Goal: Task Accomplishment & Management: Complete application form

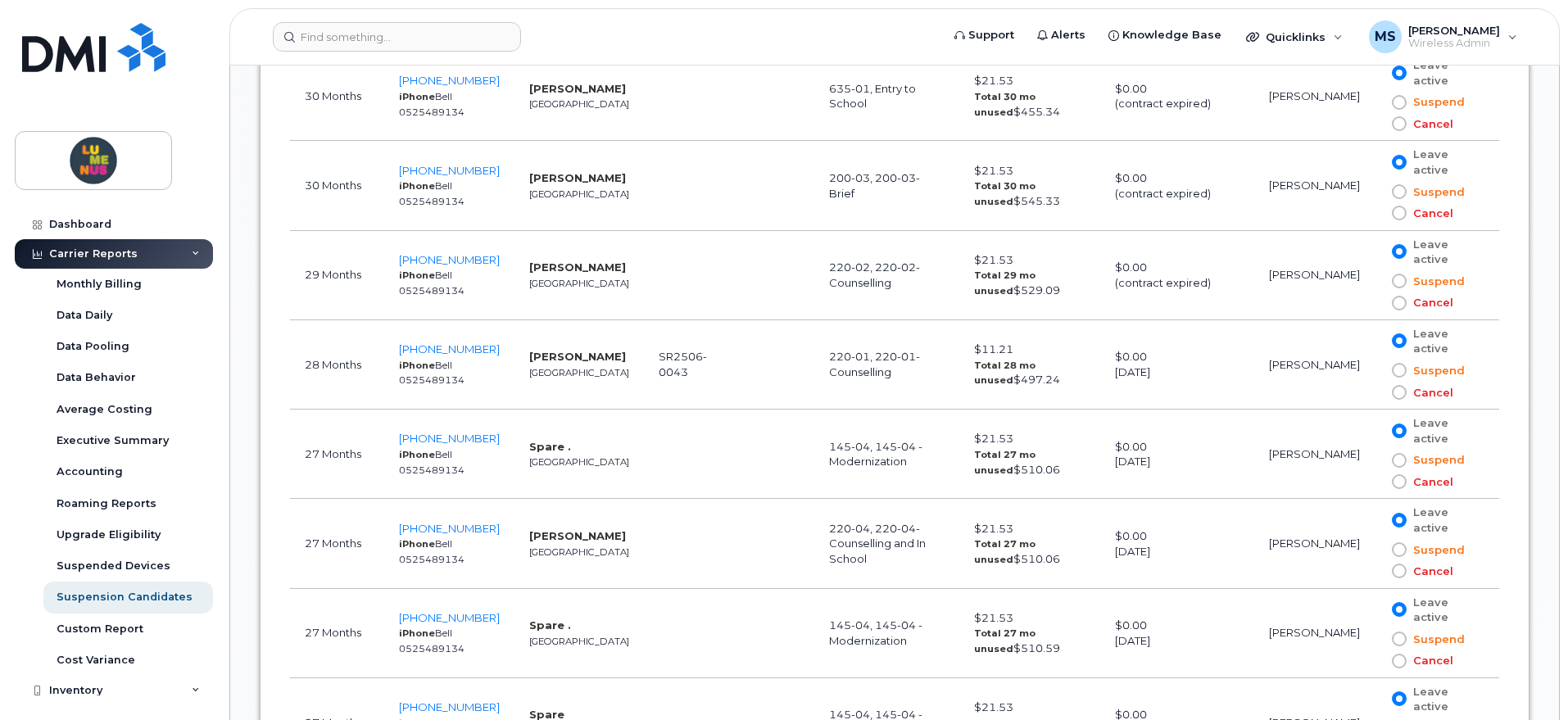
scroll to position [3071, 0]
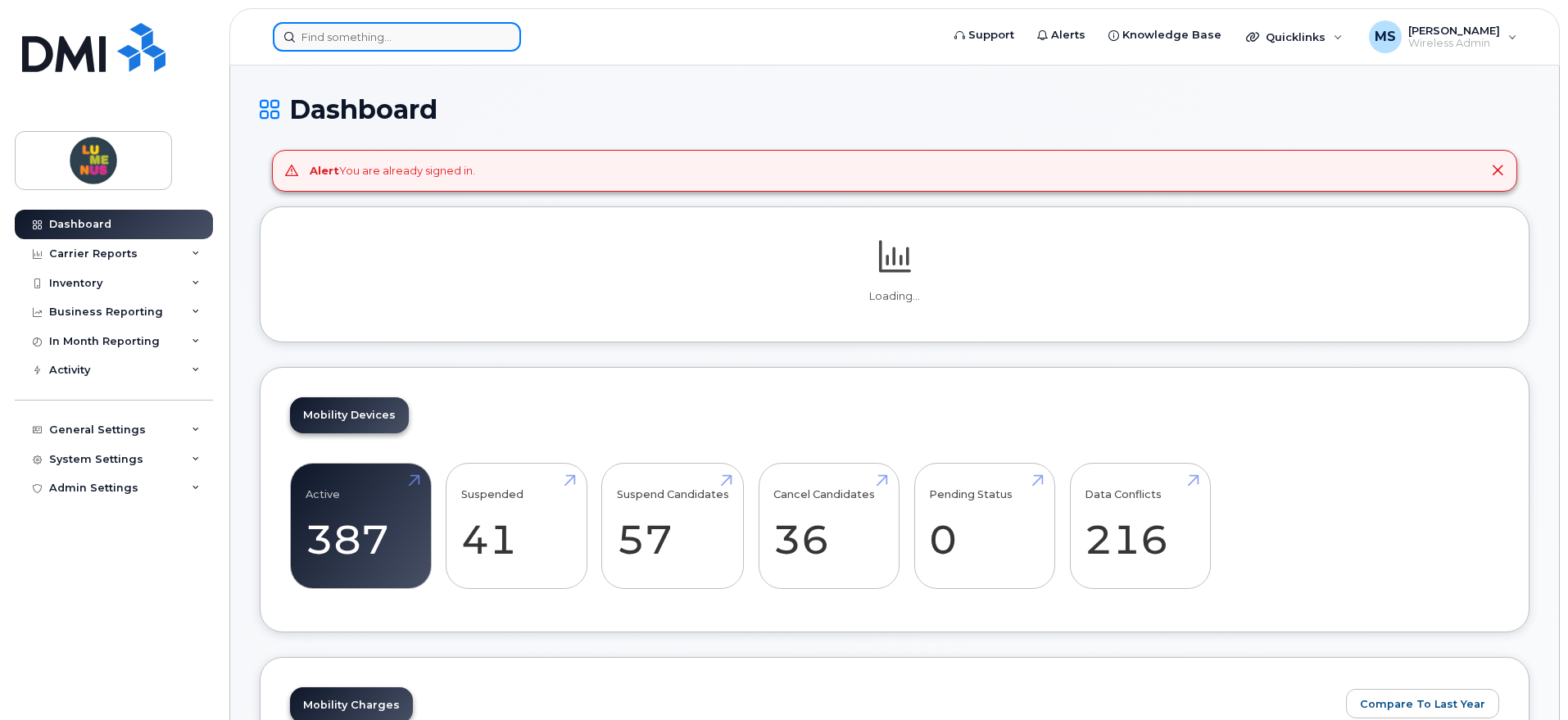
click at [414, 28] on input at bounding box center [396, 36] width 248 height 30
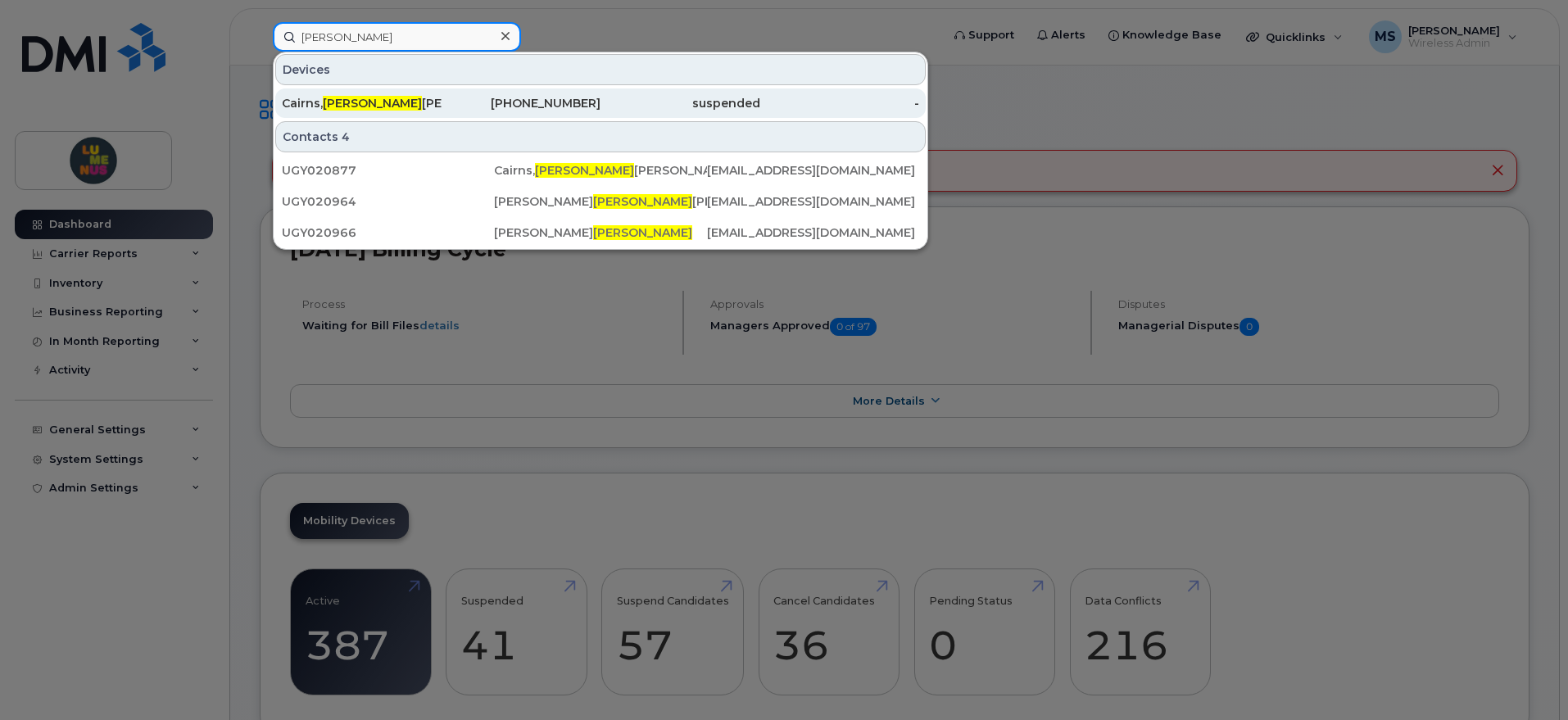
type input "andrew"
click at [390, 95] on div "Cairns, Andrew Robert (Suspended SR2506-0064)" at bounding box center [361, 103] width 159 height 17
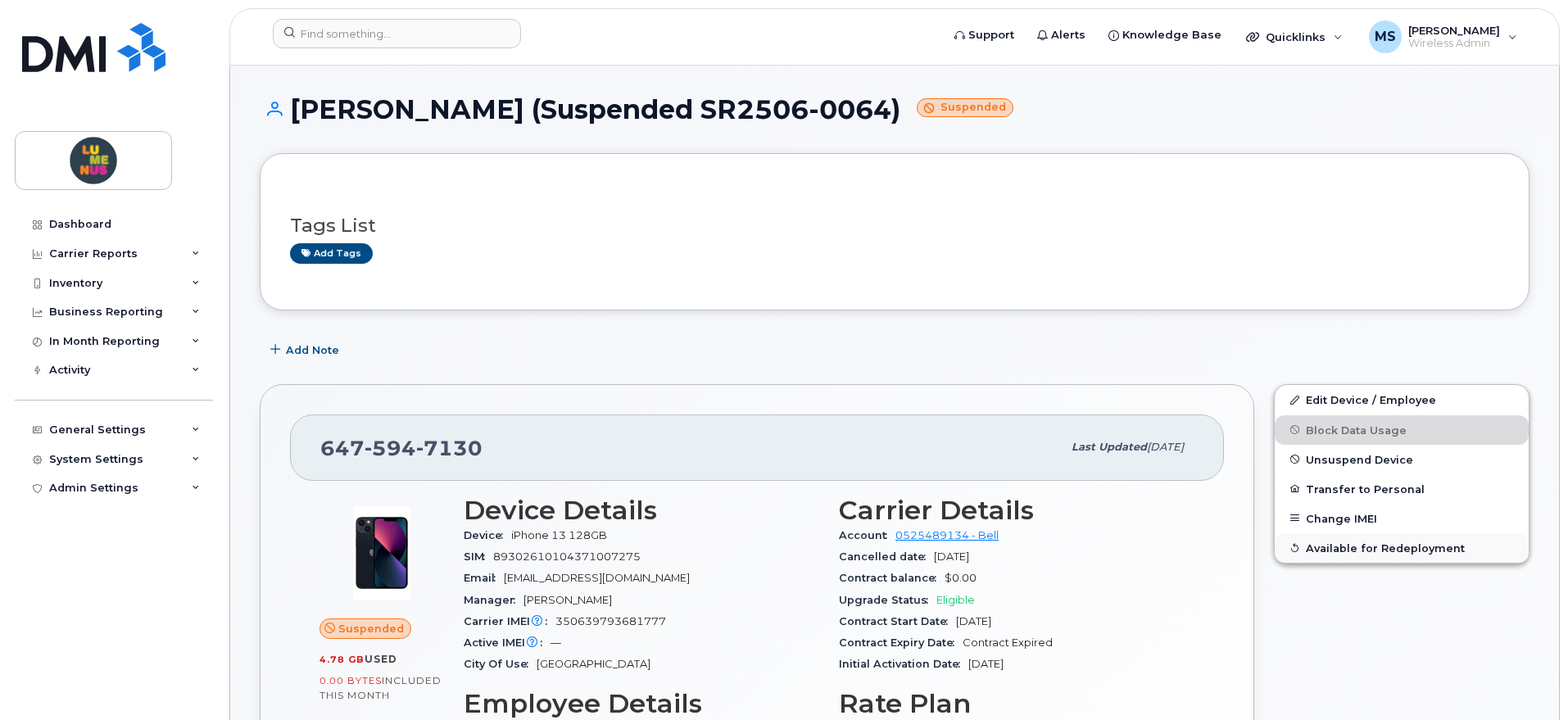
click at [1331, 546] on span "Available for Redeployment" at bounding box center [1385, 547] width 159 height 12
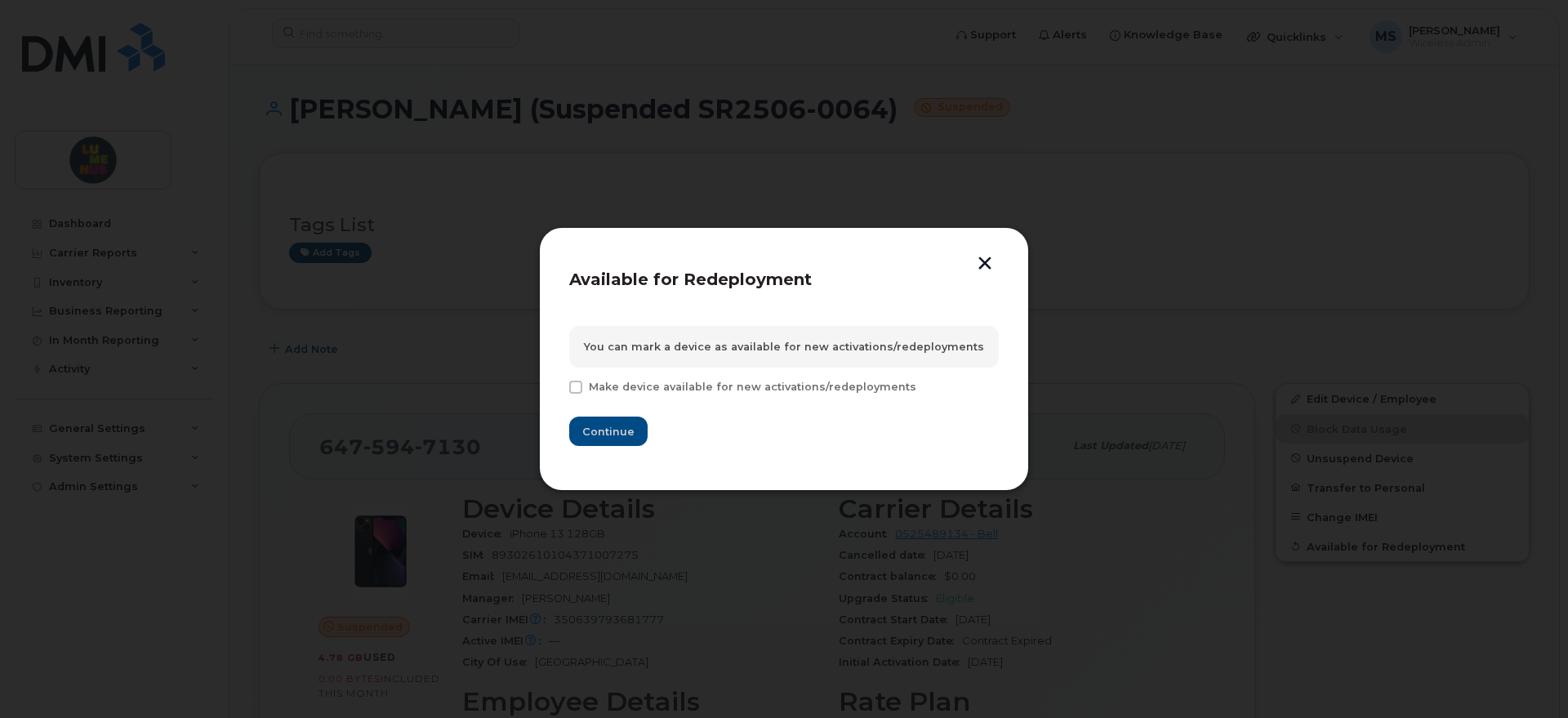
click at [749, 385] on span "Make device available for new activations/redeployments" at bounding box center [752, 386] width 328 height 12
click at [558, 385] on input "Make device available for new activations/redeployments" at bounding box center [553, 385] width 8 height 8
checkbox input "true"
click at [993, 256] on button "button" at bounding box center [985, 264] width 25 height 17
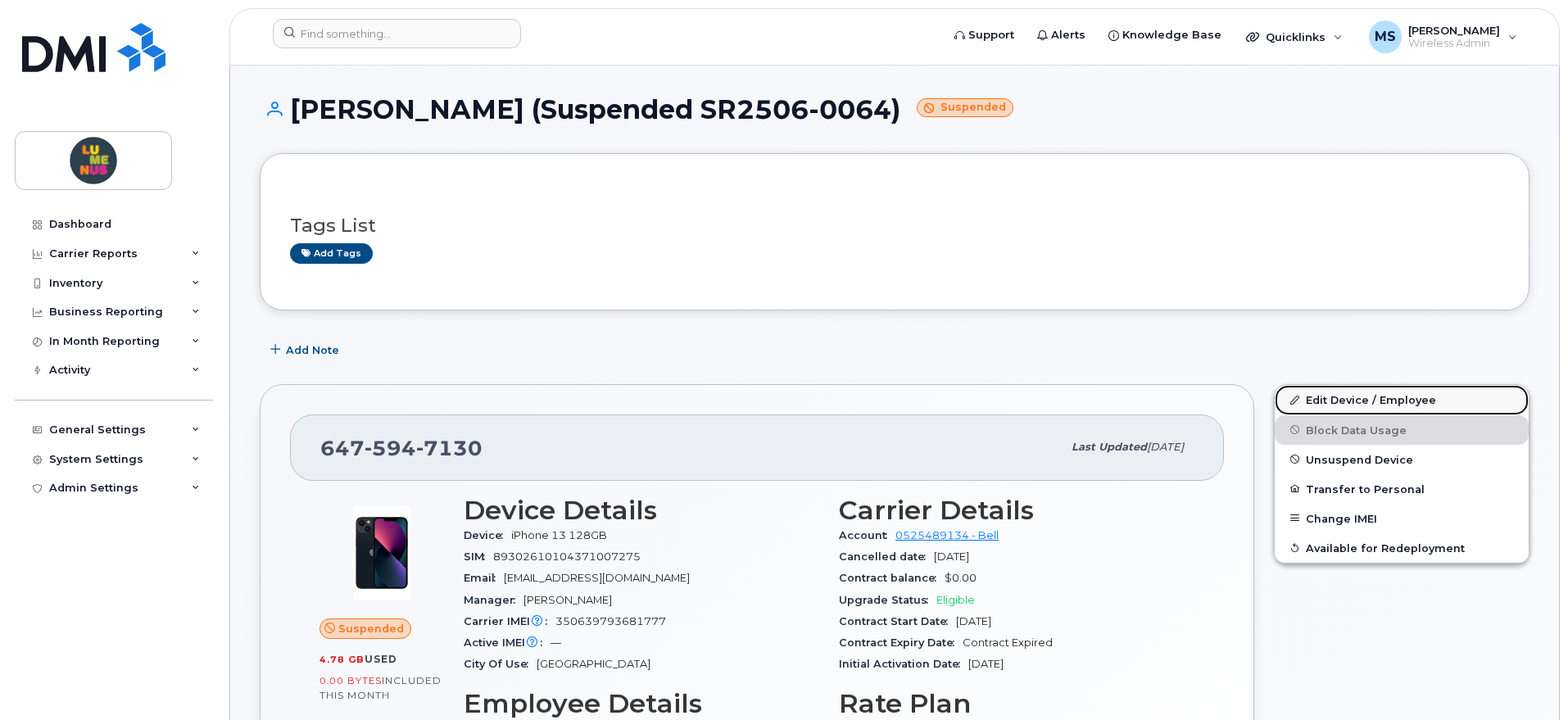
click at [1363, 400] on link "Edit Device / Employee" at bounding box center [1402, 399] width 254 height 30
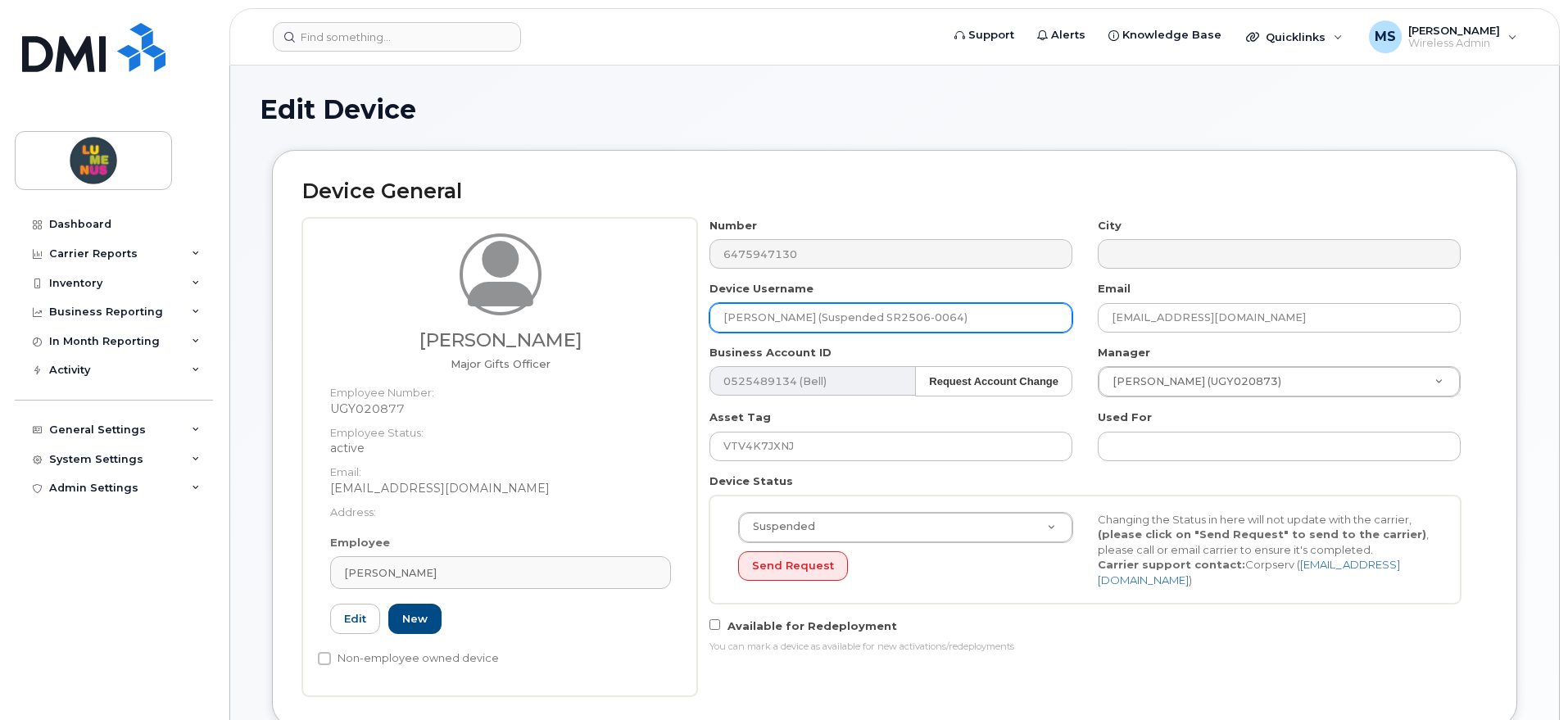
drag, startPoint x: 1020, startPoint y: 315, endPoint x: 667, endPoint y: 315, distance: 353.0
click at [667, 316] on div "Cairns, Andrew Robert Major Gifts Officer Employee Number: UGY020877 Employee S…" at bounding box center [894, 456] width 1184 height 478
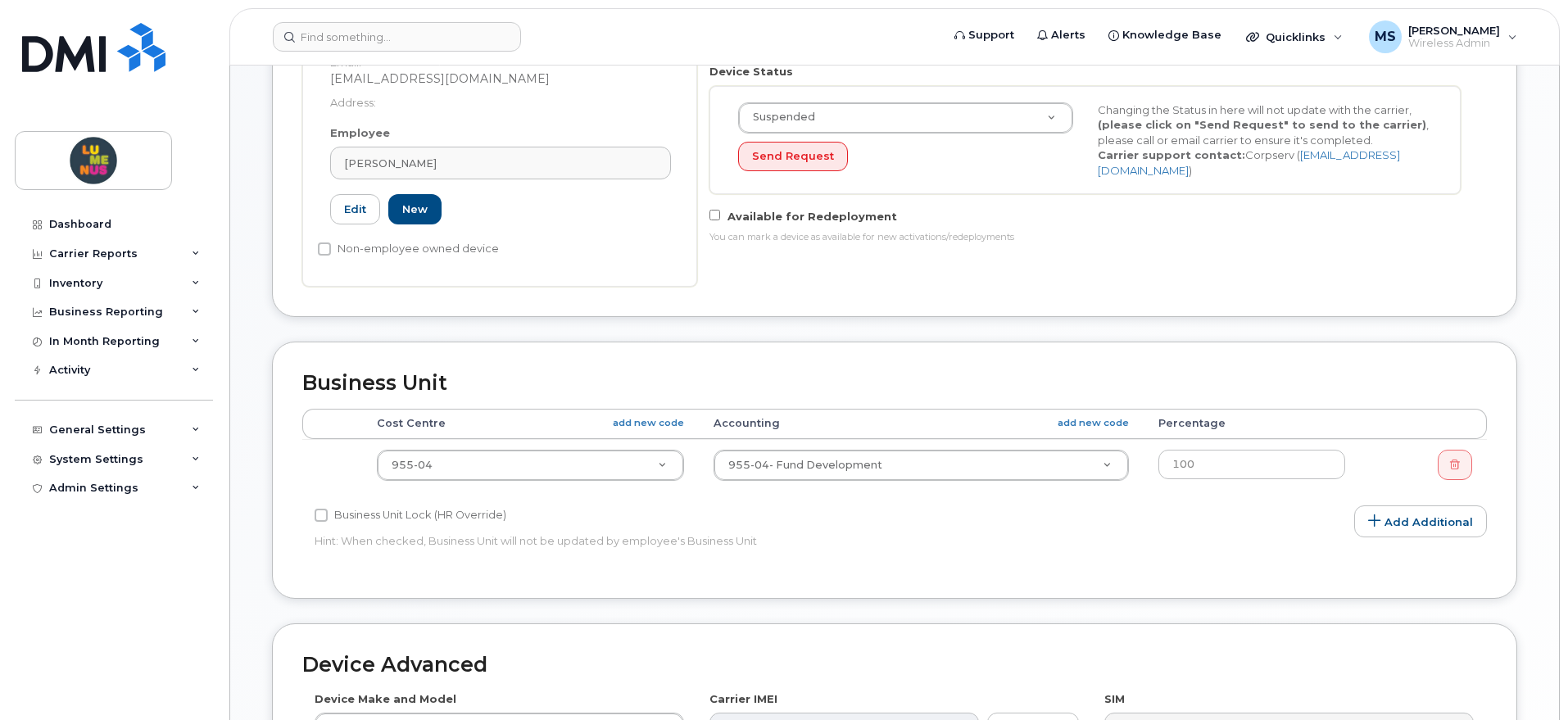
scroll to position [802, 0]
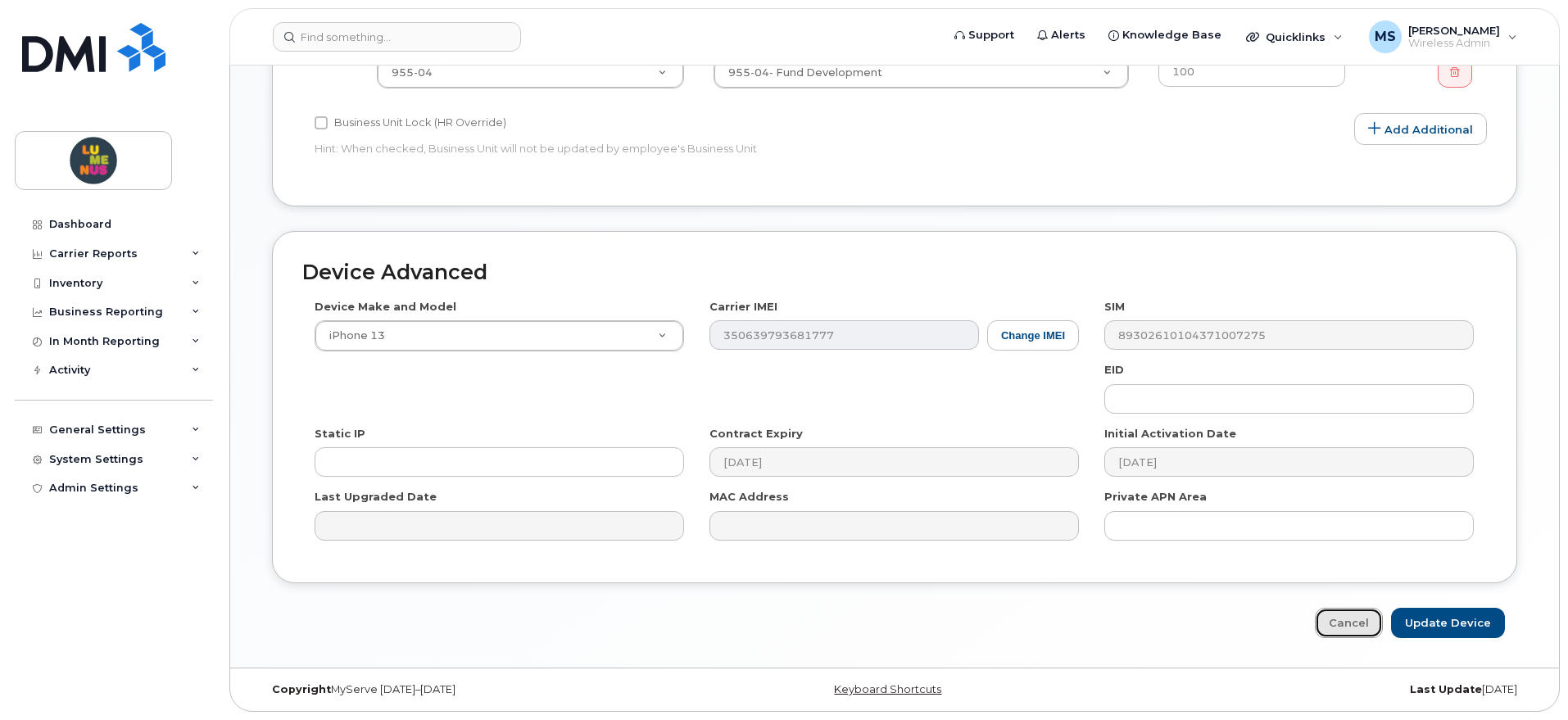
click at [1371, 620] on link "Cancel" at bounding box center [1348, 623] width 68 height 30
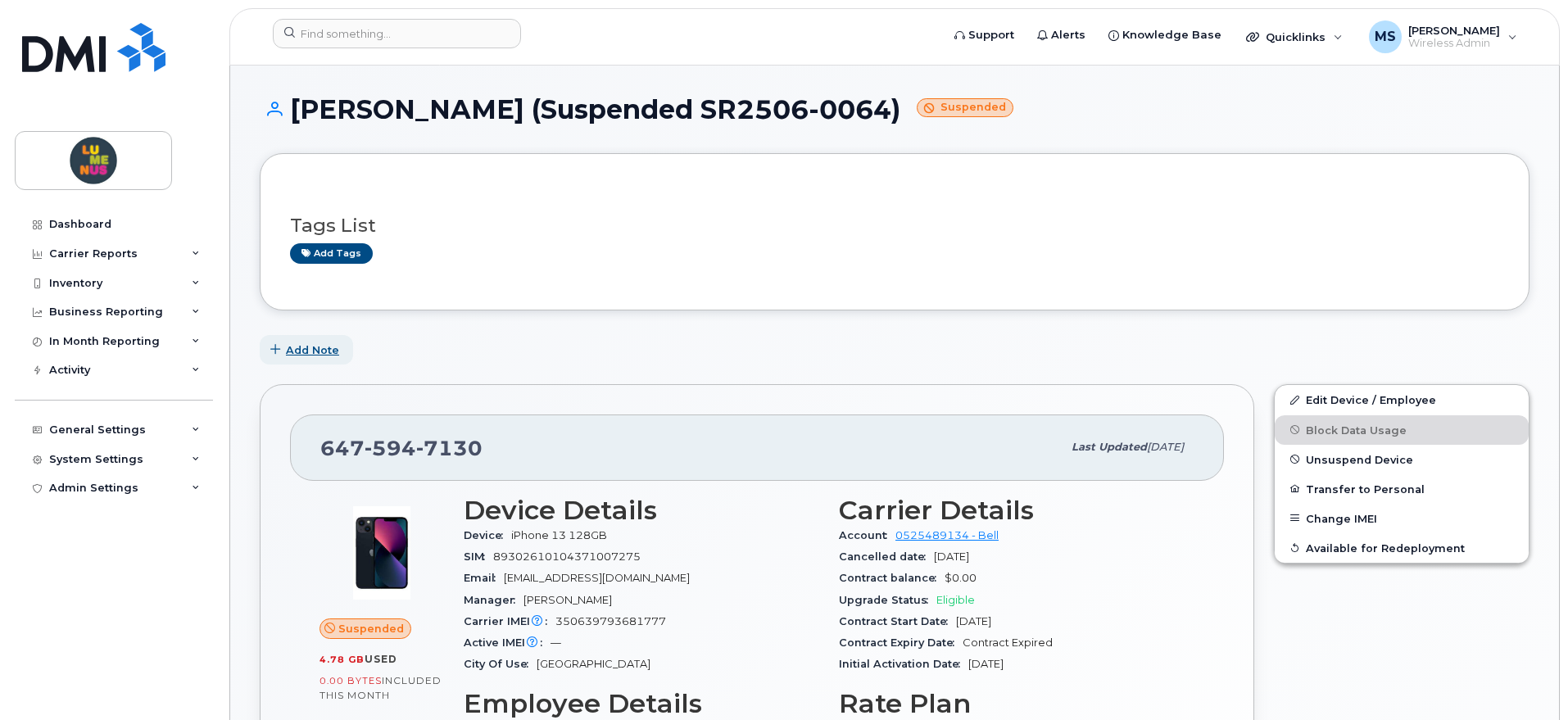
click at [318, 348] on span "Add Note" at bounding box center [313, 350] width 53 height 16
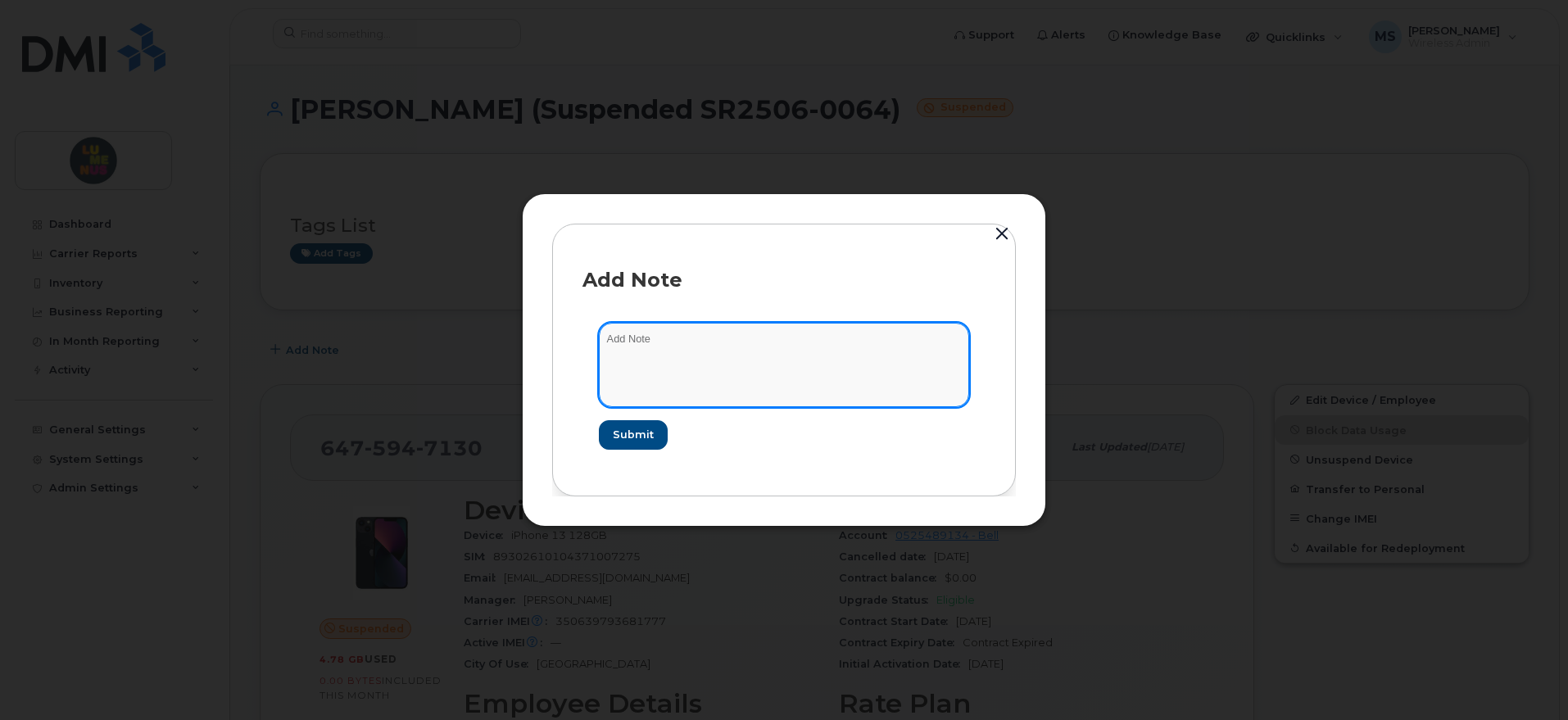
click at [712, 358] on textarea at bounding box center [784, 364] width 370 height 84
paste textarea "Cairns, Andrew Robert (Suspended SR2506-0064)"
click at [610, 339] on textarea "Cairns, Andrew Robert (Suspended SR2506-0064)" at bounding box center [784, 364] width 370 height 84
type textarea "Used to be for Cairns, Andrew Robert (Suspended SR2506-0064)"
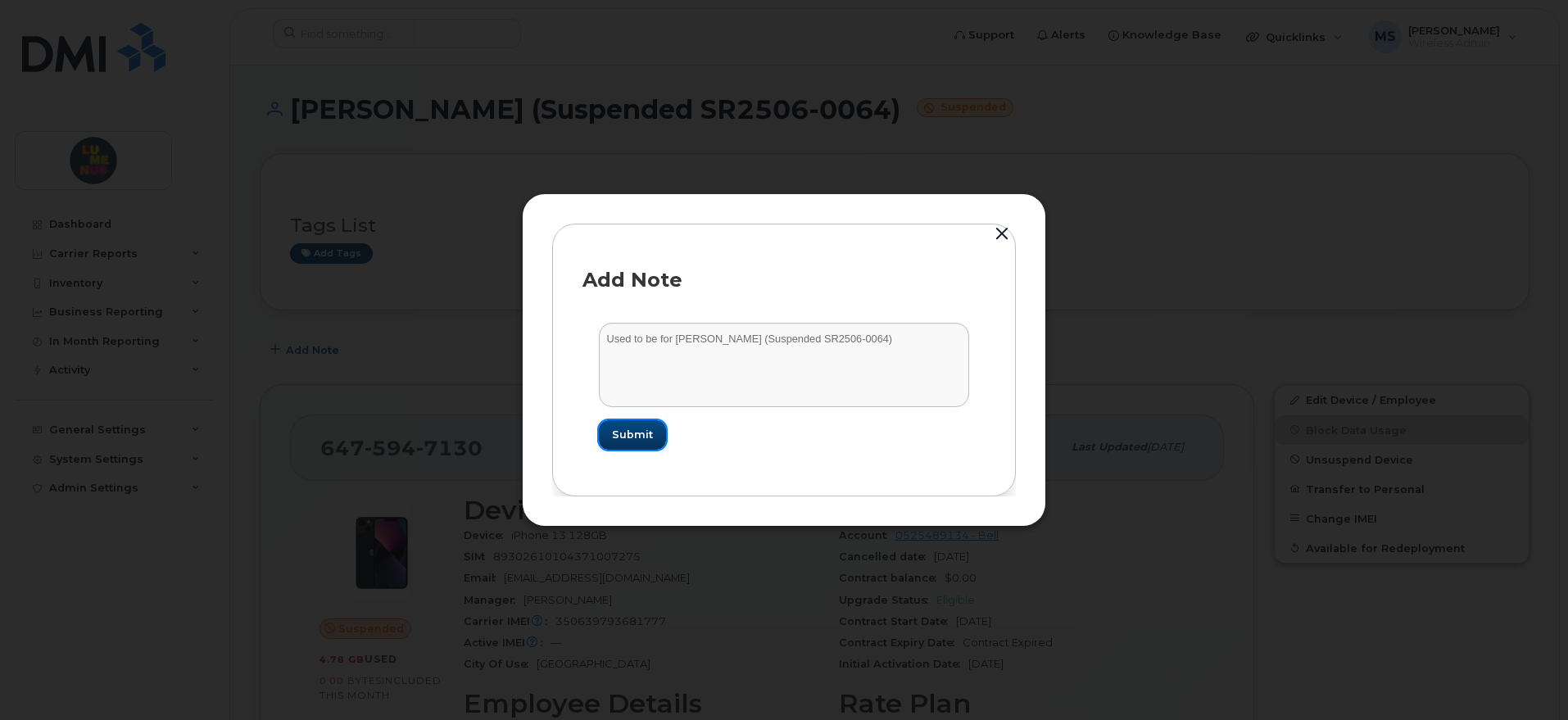
click at [633, 445] on button "Submit" at bounding box center [633, 435] width 67 height 30
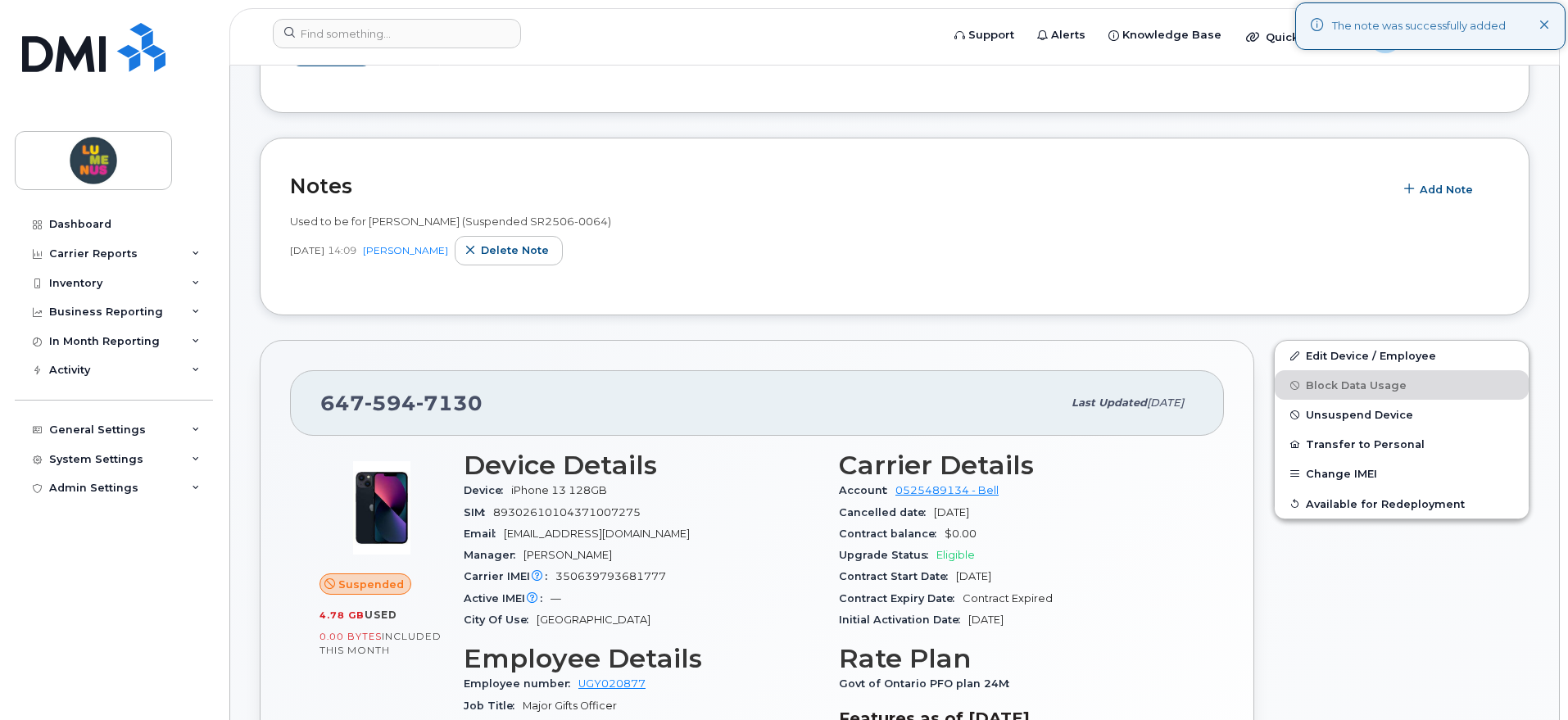
scroll to position [205, 0]
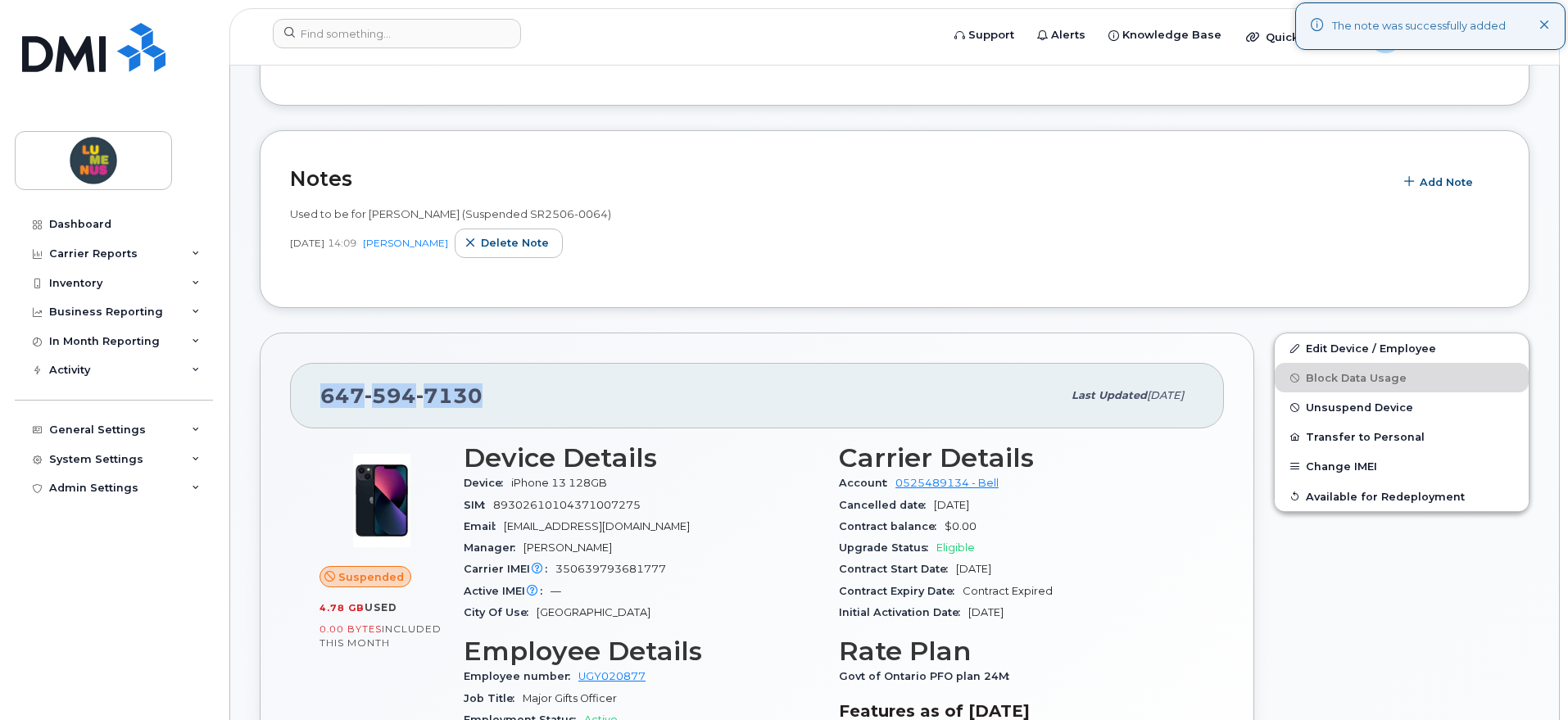
drag, startPoint x: 493, startPoint y: 385, endPoint x: 312, endPoint y: 386, distance: 181.0
click at [312, 386] on div "647 594 7130 Last updated Aug 27, 2025" at bounding box center [756, 395] width 934 height 66
copy span "647 594 7130"
click at [1341, 412] on span "Unsuspend Device" at bounding box center [1358, 407] width 107 height 12
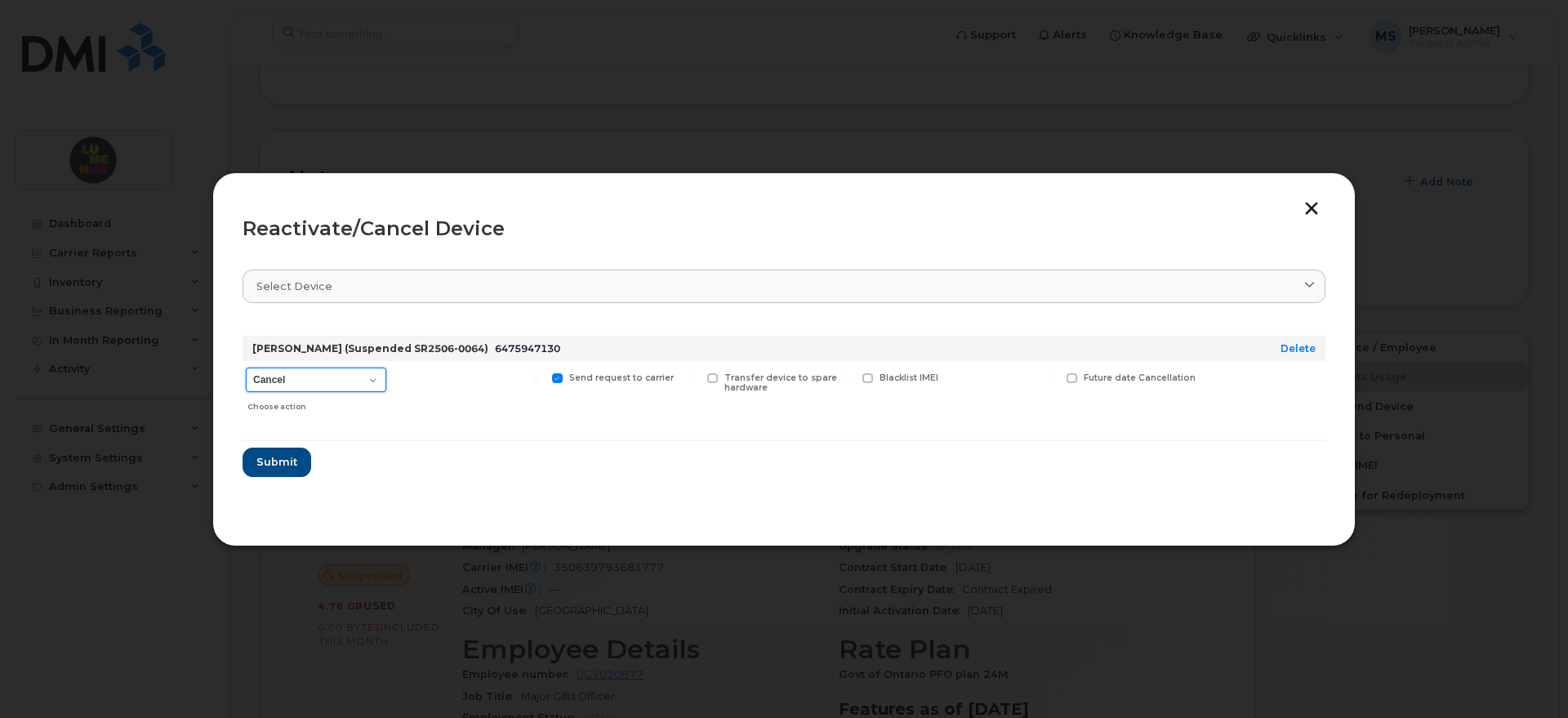
click at [374, 382] on select "Cancel Suspend - Extend Suspension Reactivate" at bounding box center [316, 380] width 140 height 25
select select "[object Object]"
click at [246, 368] on select "Cancel Suspend - Extend Suspension Reactivate" at bounding box center [316, 380] width 140 height 25
click at [288, 456] on span "Submit" at bounding box center [277, 462] width 41 height 16
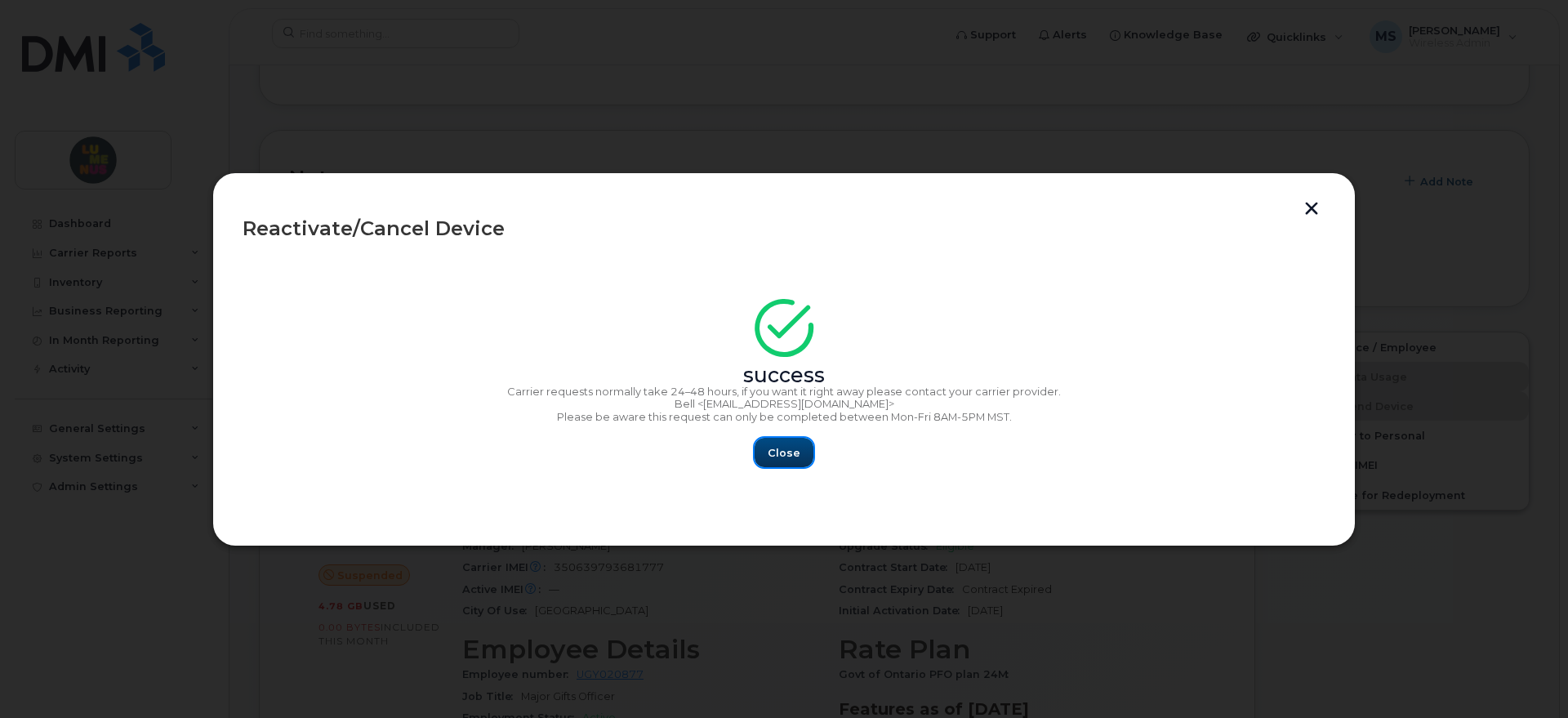
click at [790, 450] on span "Close" at bounding box center [784, 453] width 32 height 16
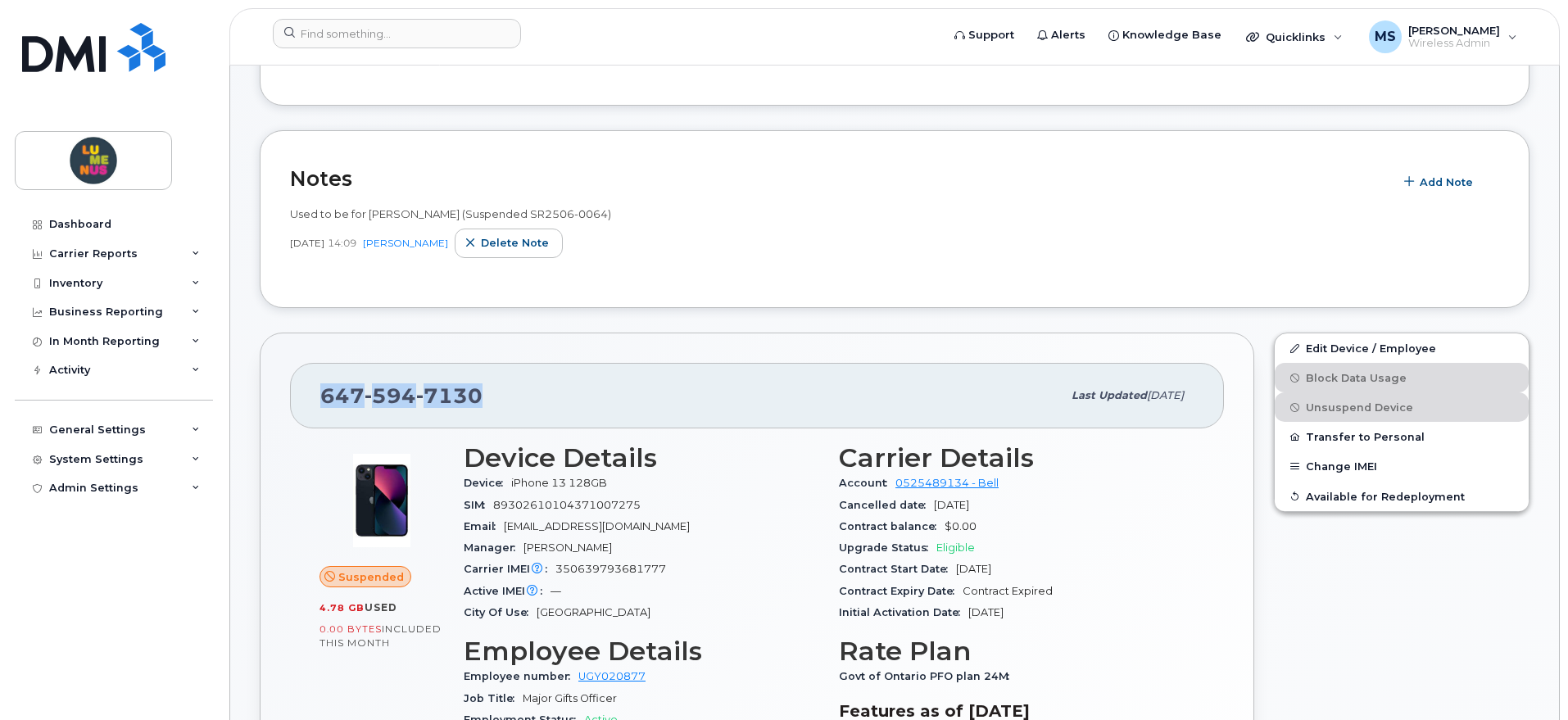
click at [509, 385] on div "647 594 7130" at bounding box center [692, 395] width 742 height 34
drag, startPoint x: 513, startPoint y: 392, endPoint x: 315, endPoint y: 393, distance: 198.0
click at [315, 393] on div "647 594 7130 Last updated Aug 27, 2025" at bounding box center [756, 395] width 934 height 66
copy span "647 594 7130"
click at [1339, 348] on link "Edit Device / Employee" at bounding box center [1402, 348] width 254 height 30
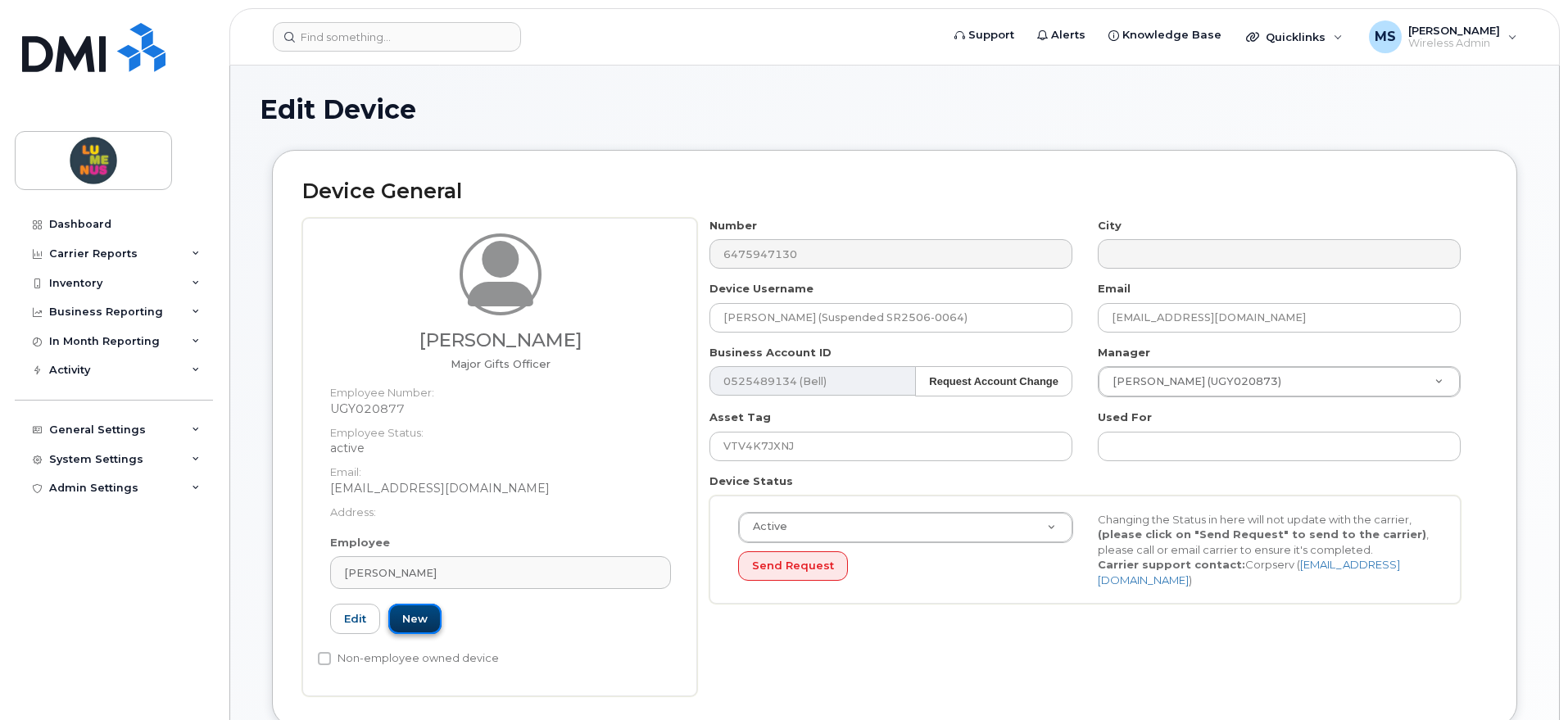
click at [414, 614] on link "New" at bounding box center [415, 619] width 53 height 30
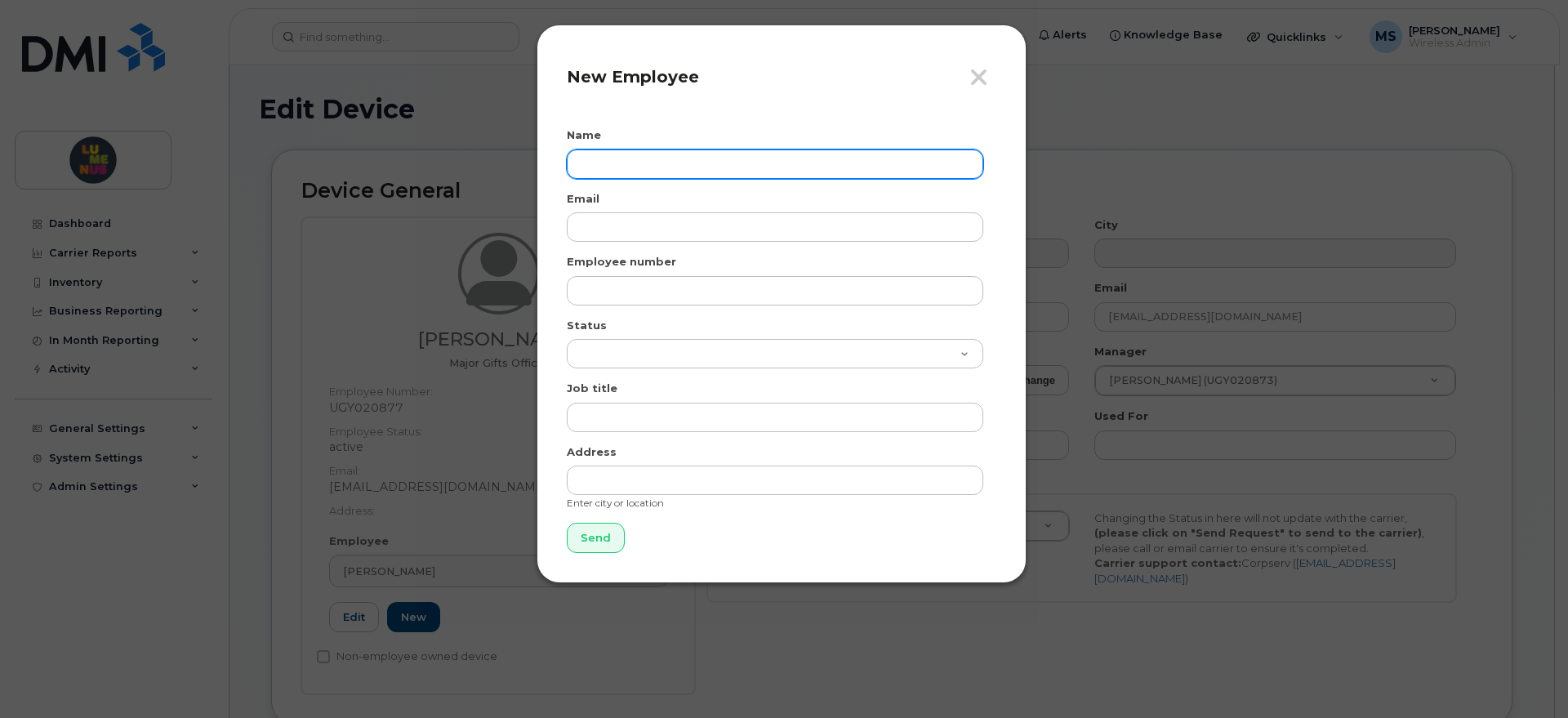
click at [653, 156] on input "text" at bounding box center [775, 164] width 417 height 29
paste input "SR2508-0036"
type input "SR2508"
drag, startPoint x: 658, startPoint y: 164, endPoint x: 510, endPoint y: 161, distance: 148.0
click at [510, 163] on div "Close New Employee Name Anol Email Employee number Status Active On-Leave Long …" at bounding box center [784, 359] width 1568 height 718
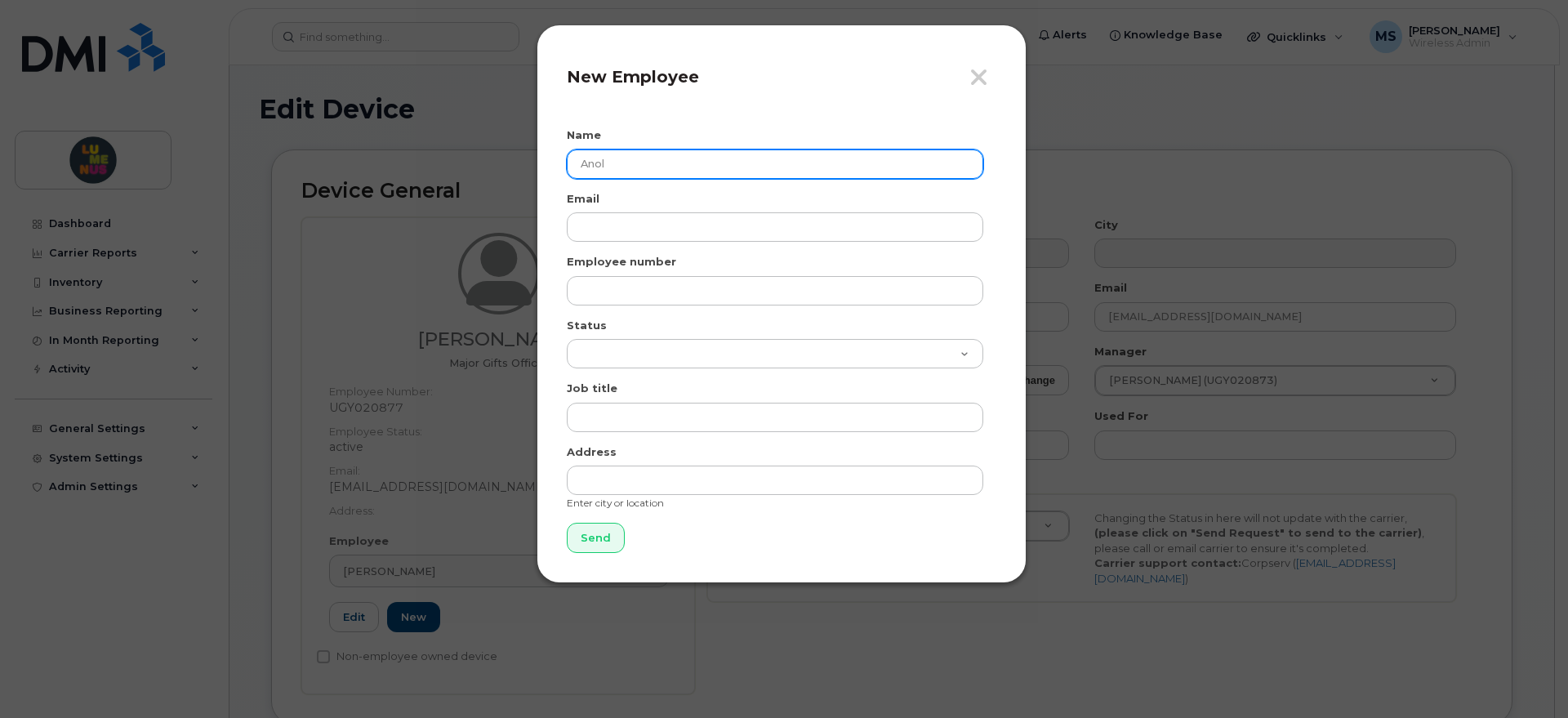
paste input "mol"
paste input "Kathuria"
type input "[PERSON_NAME]"
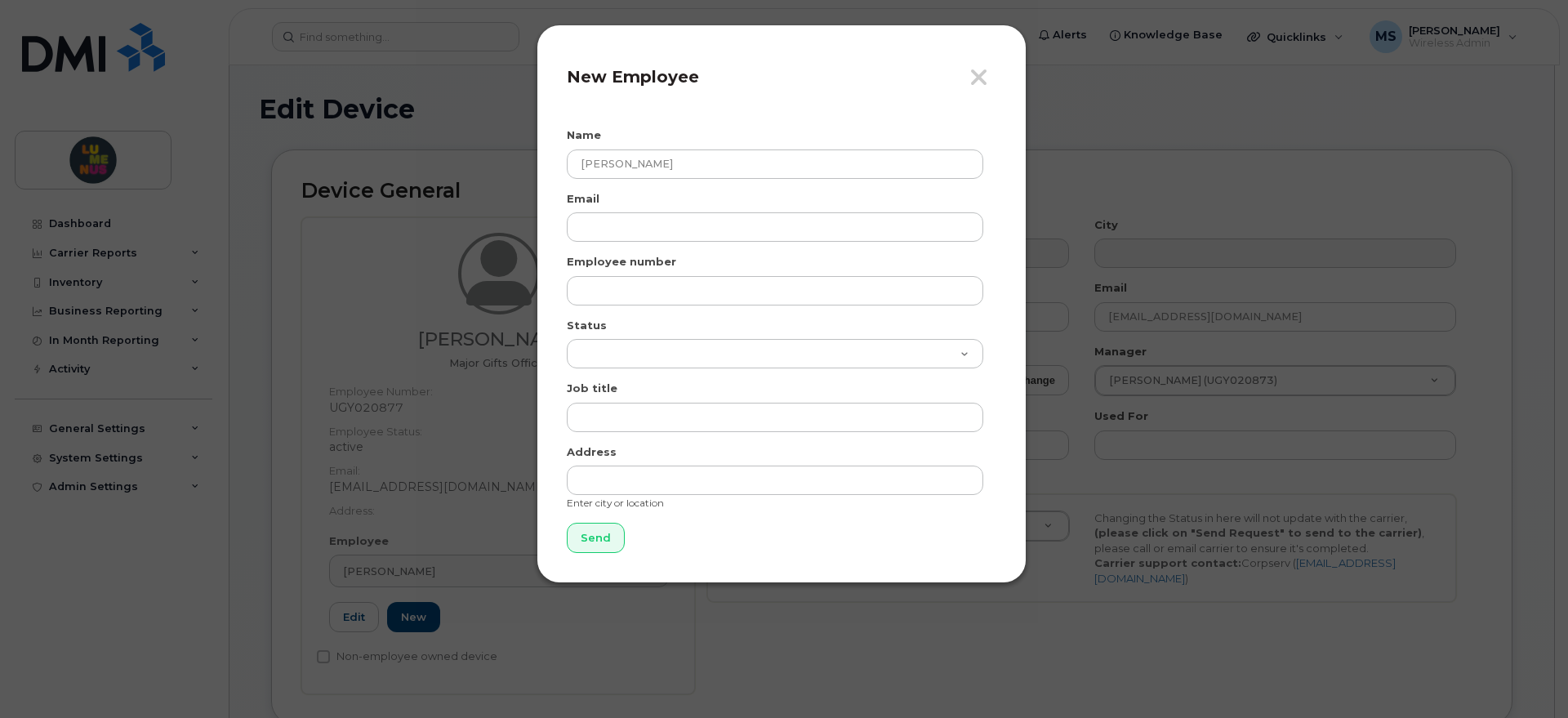
click at [645, 210] on div "Email" at bounding box center [782, 217] width 430 height 51
click at [651, 222] on input "email" at bounding box center [775, 227] width 417 height 29
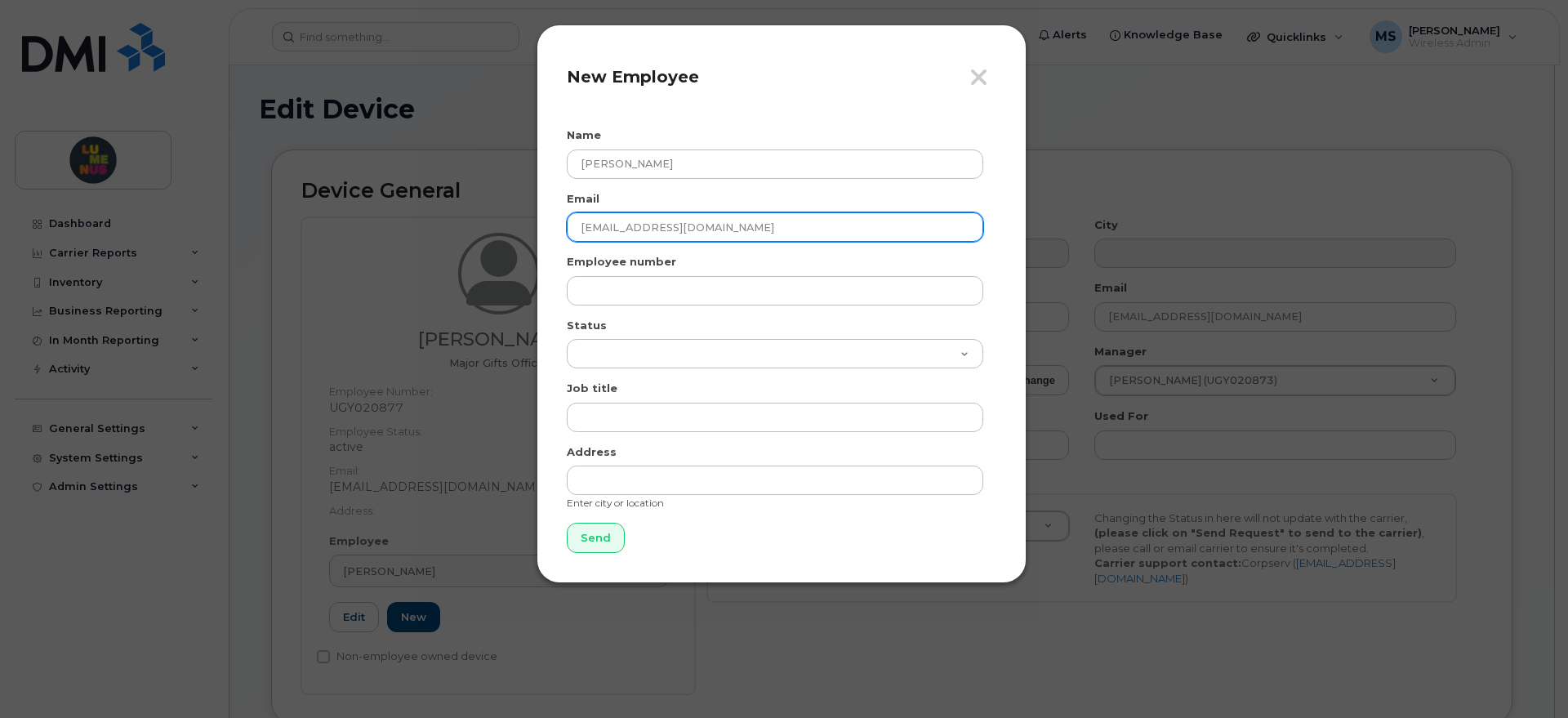
type input "akathuria@lumenus.ca"
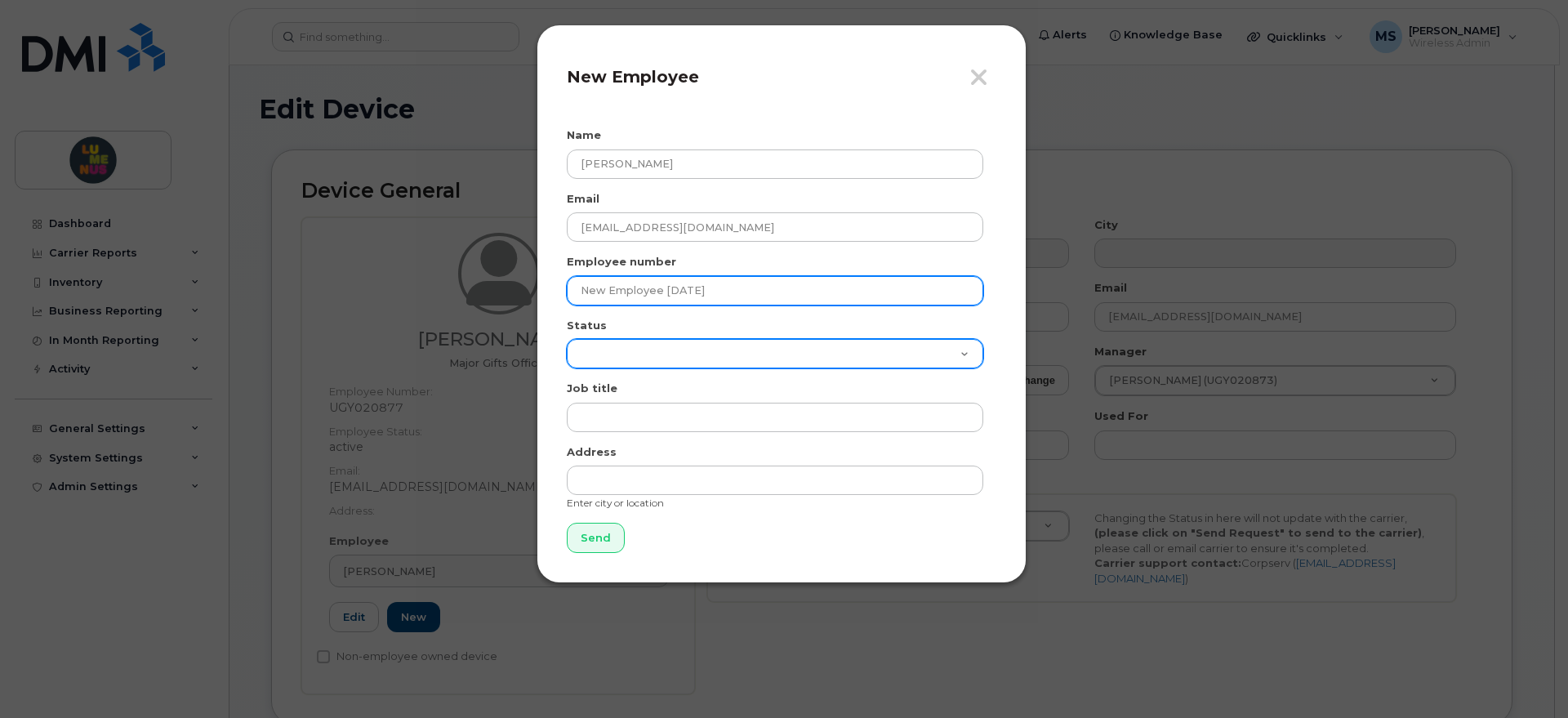
type input "New Employee Sept 2, 2025"
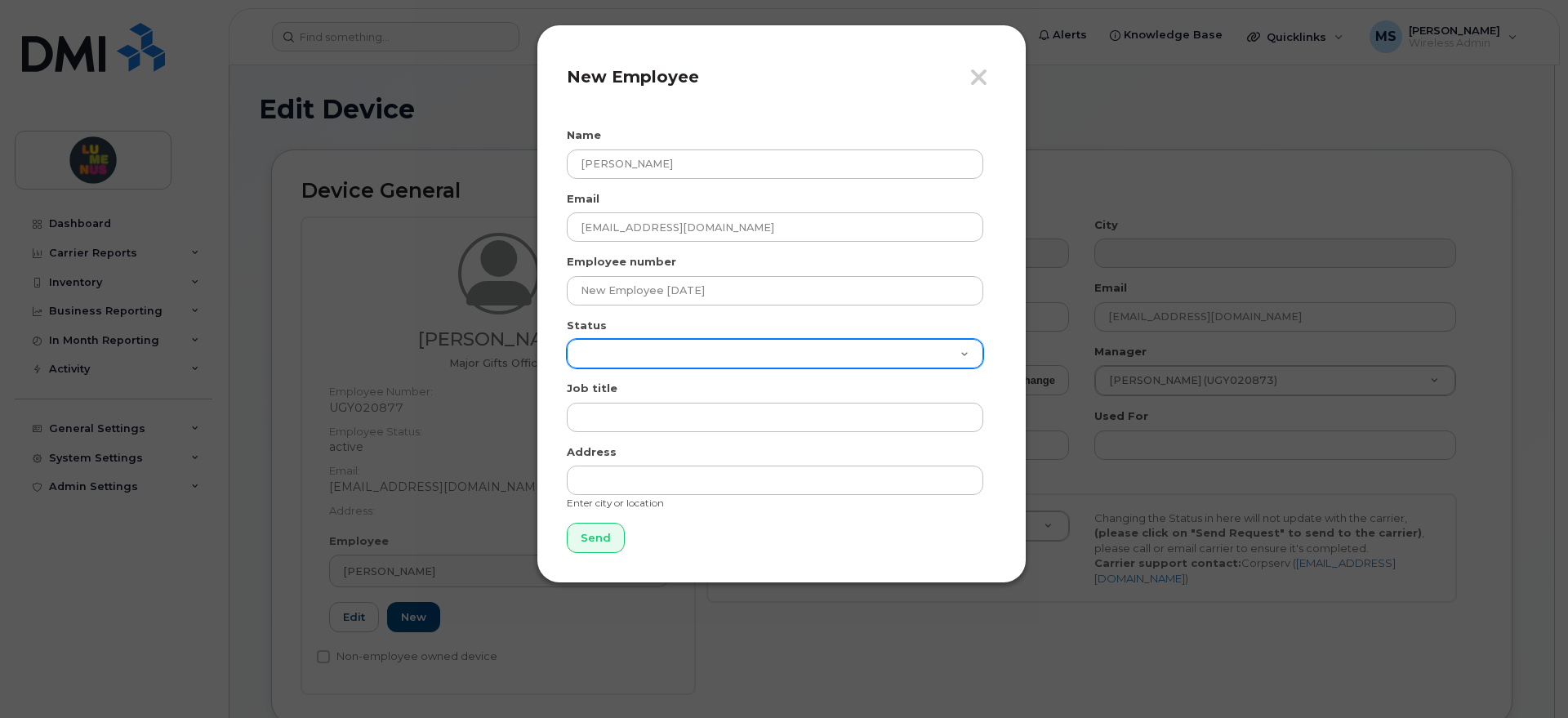
click at [661, 340] on select "Active On-Leave Long Term Short Term Maternity Leave Temp Layoff Inactive" at bounding box center [775, 354] width 417 height 29
select select "active"
click at [567, 339] on select "Active On-Leave Long Term Short Term Maternity Leave Temp Layoff Inactive" at bounding box center [775, 354] width 417 height 29
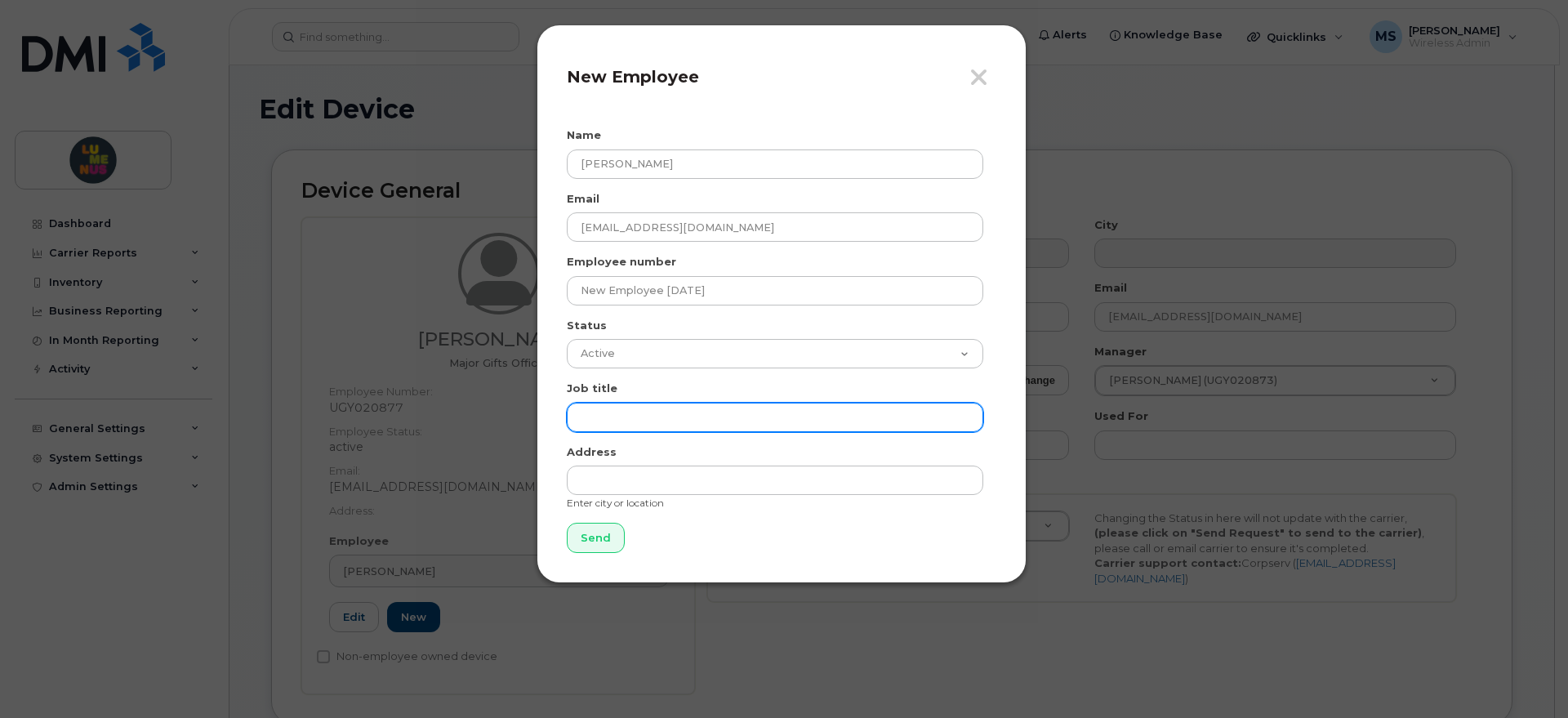
click at [689, 414] on input "text" at bounding box center [775, 418] width 417 height 29
click at [624, 420] on input "text" at bounding box center [775, 418] width 417 height 29
paste input "Fund Development Coordinator"
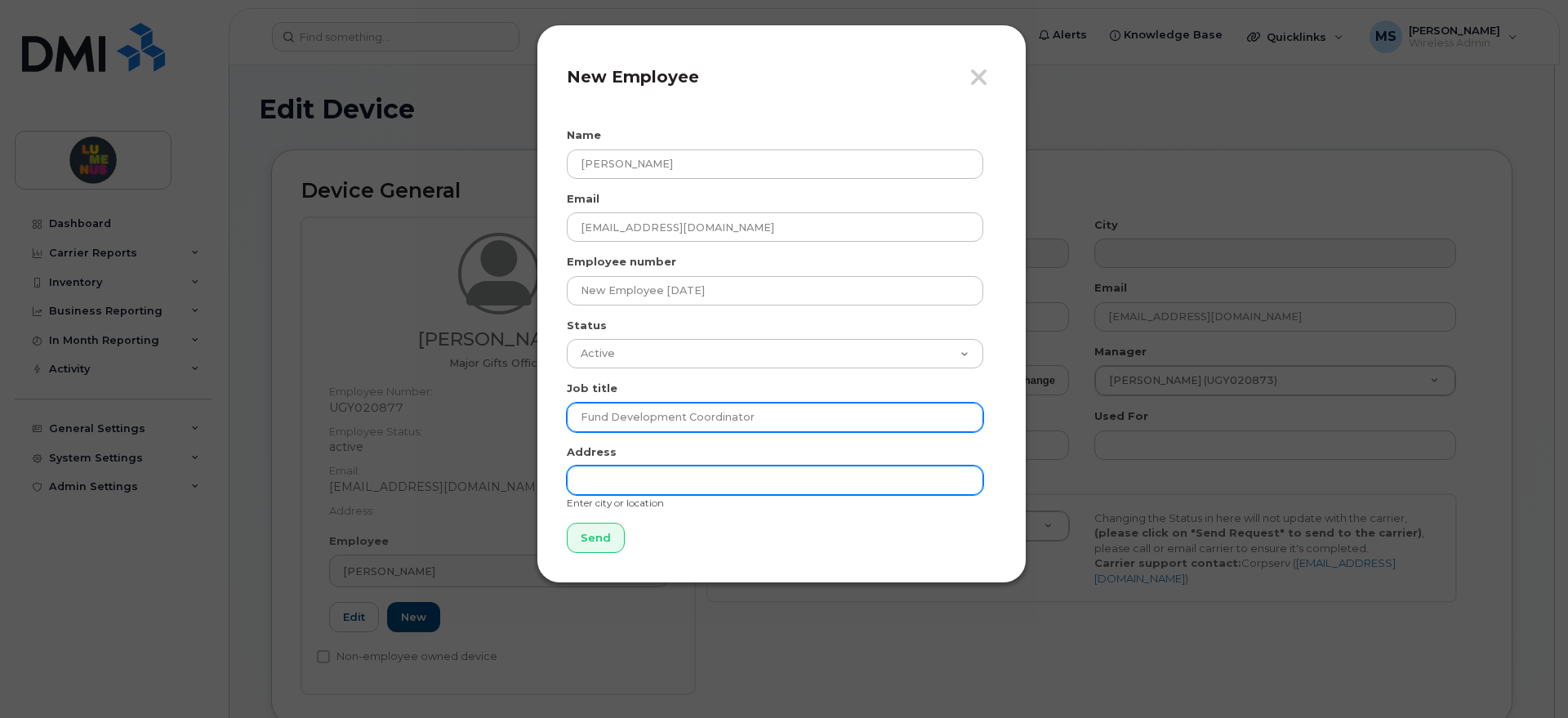
type input "Fund Development Coordinator"
click at [641, 466] on input "text" at bounding box center [775, 481] width 417 height 29
paste input "1126 Finch"
type input "1126 Finch"
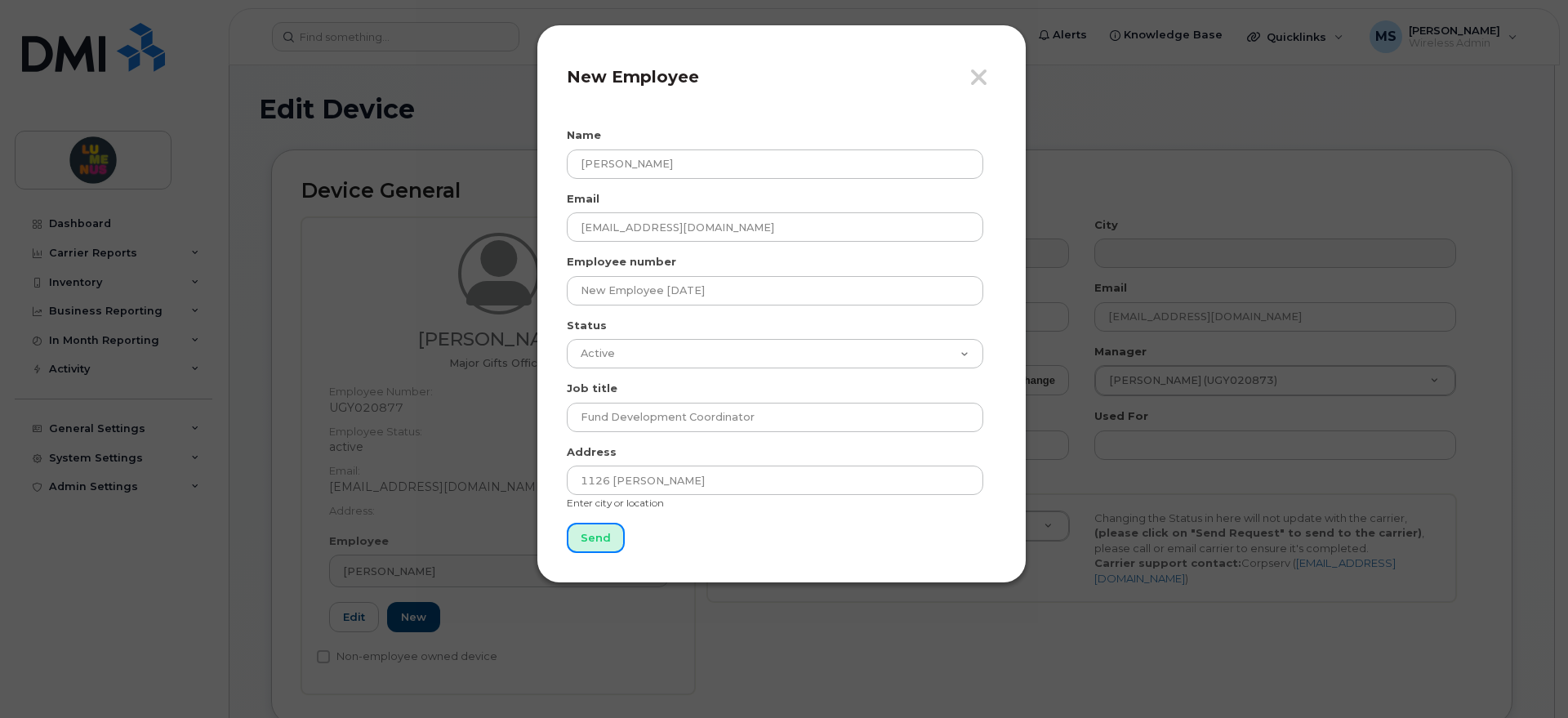
click at [593, 535] on input "Send" at bounding box center [595, 538] width 58 height 30
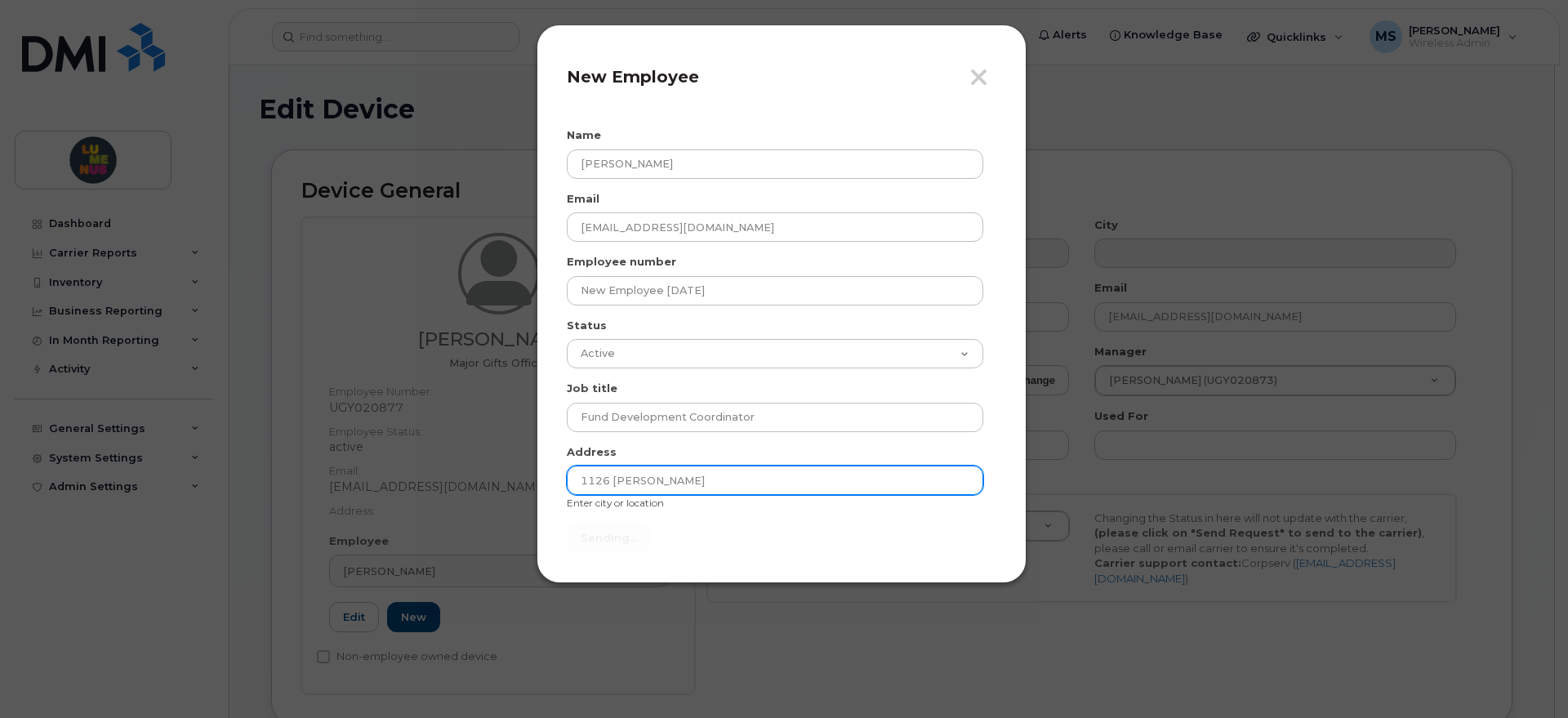
type input "Send"
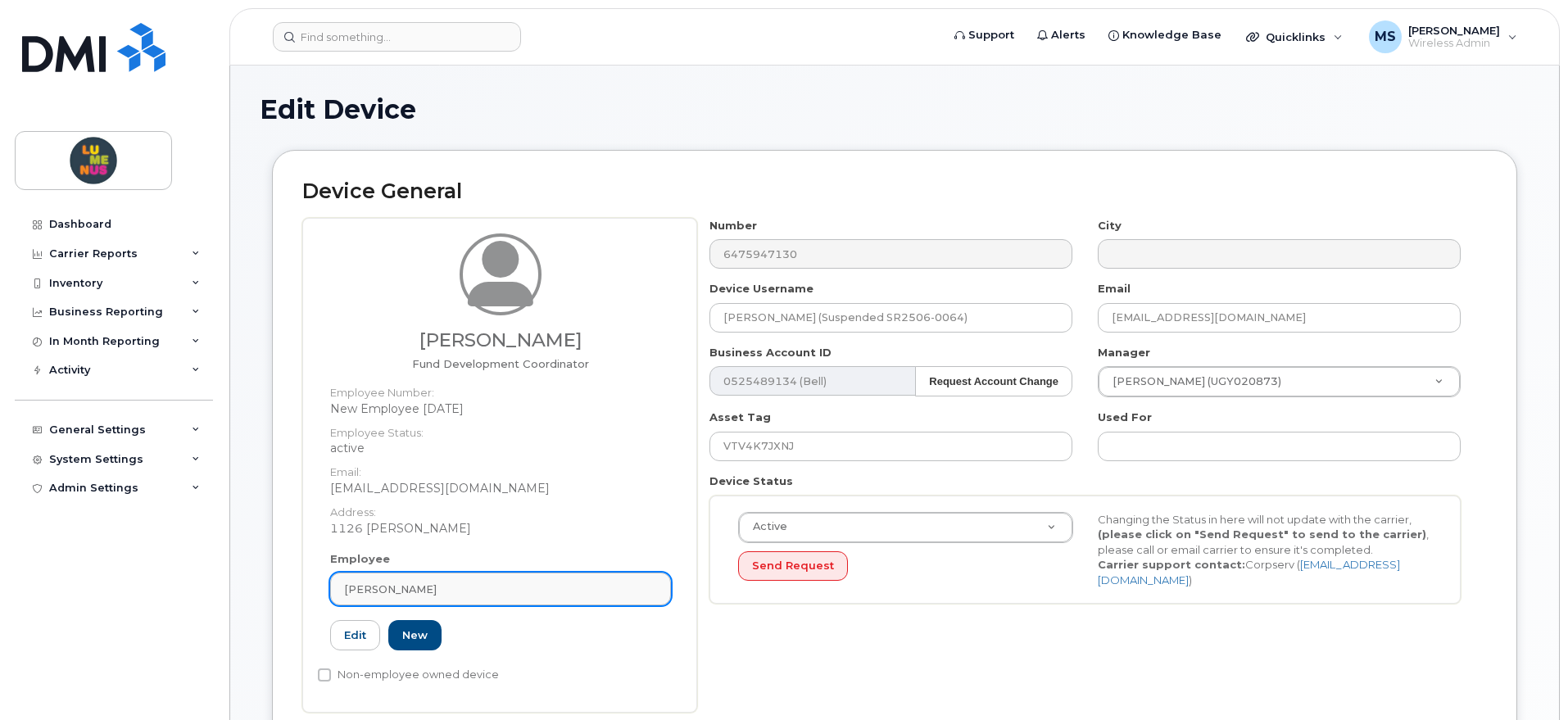
click at [471, 592] on div "Cairns, Andrew Robert" at bounding box center [501, 589] width 313 height 16
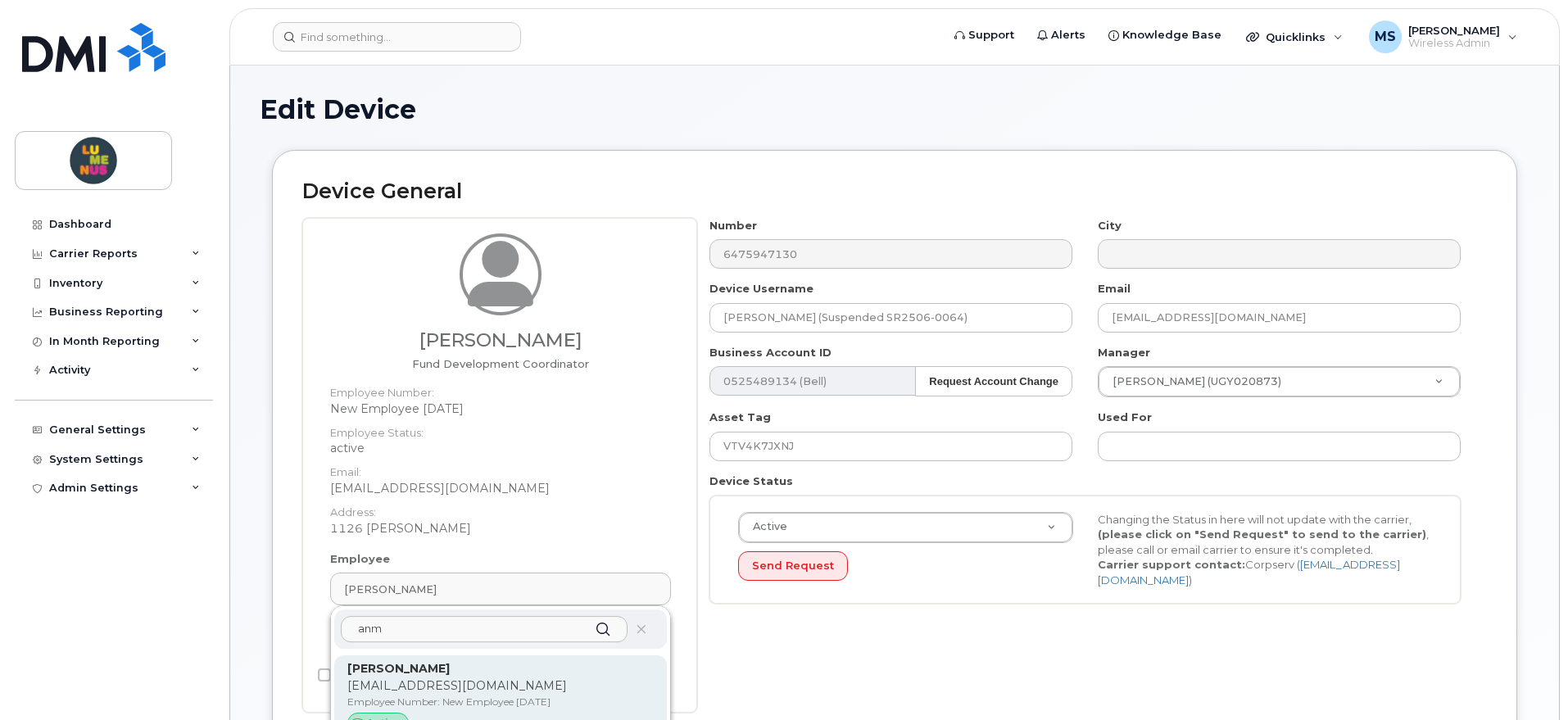
type input "anm"
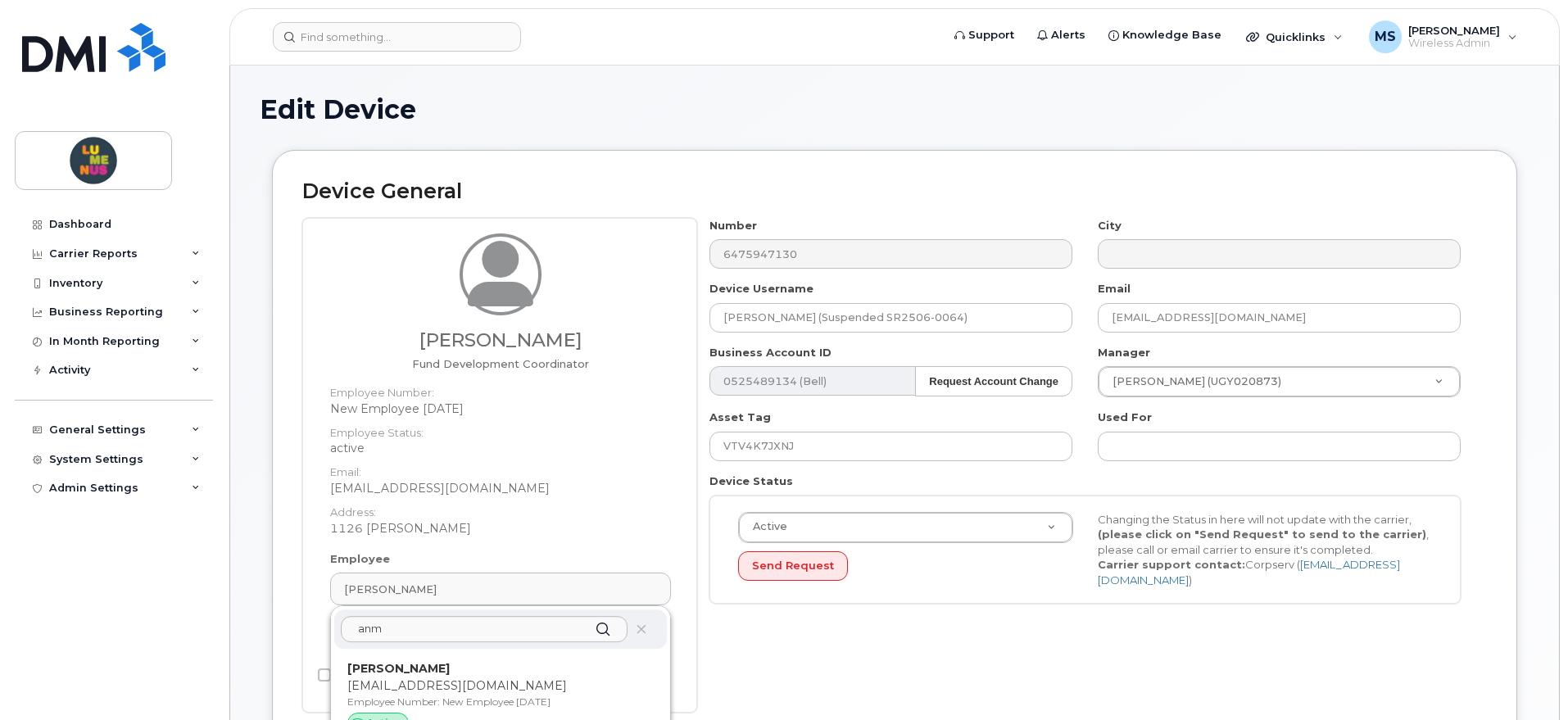
drag, startPoint x: 477, startPoint y: 678, endPoint x: 884, endPoint y: 68, distance: 733.3
click at [477, 679] on p "akathuria@lumenus.ca" at bounding box center [500, 686] width 306 height 17
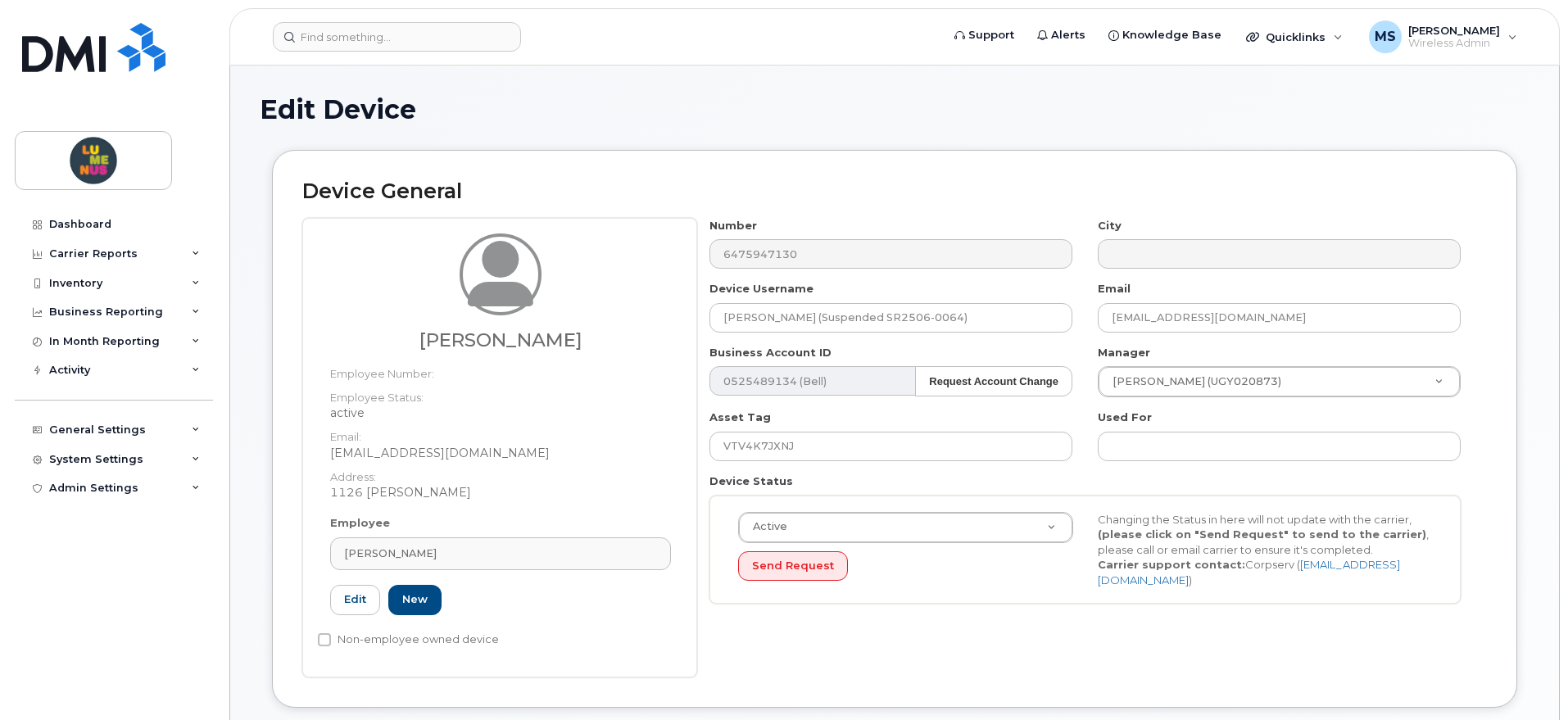
type input "New Employee Sept 2, 2025"
type input "Anmol Kathuria"
type input "akathuria@lumenus.ca"
click at [1199, 439] on input "text" at bounding box center [1279, 447] width 363 height 30
paste input "SR2508-0036"
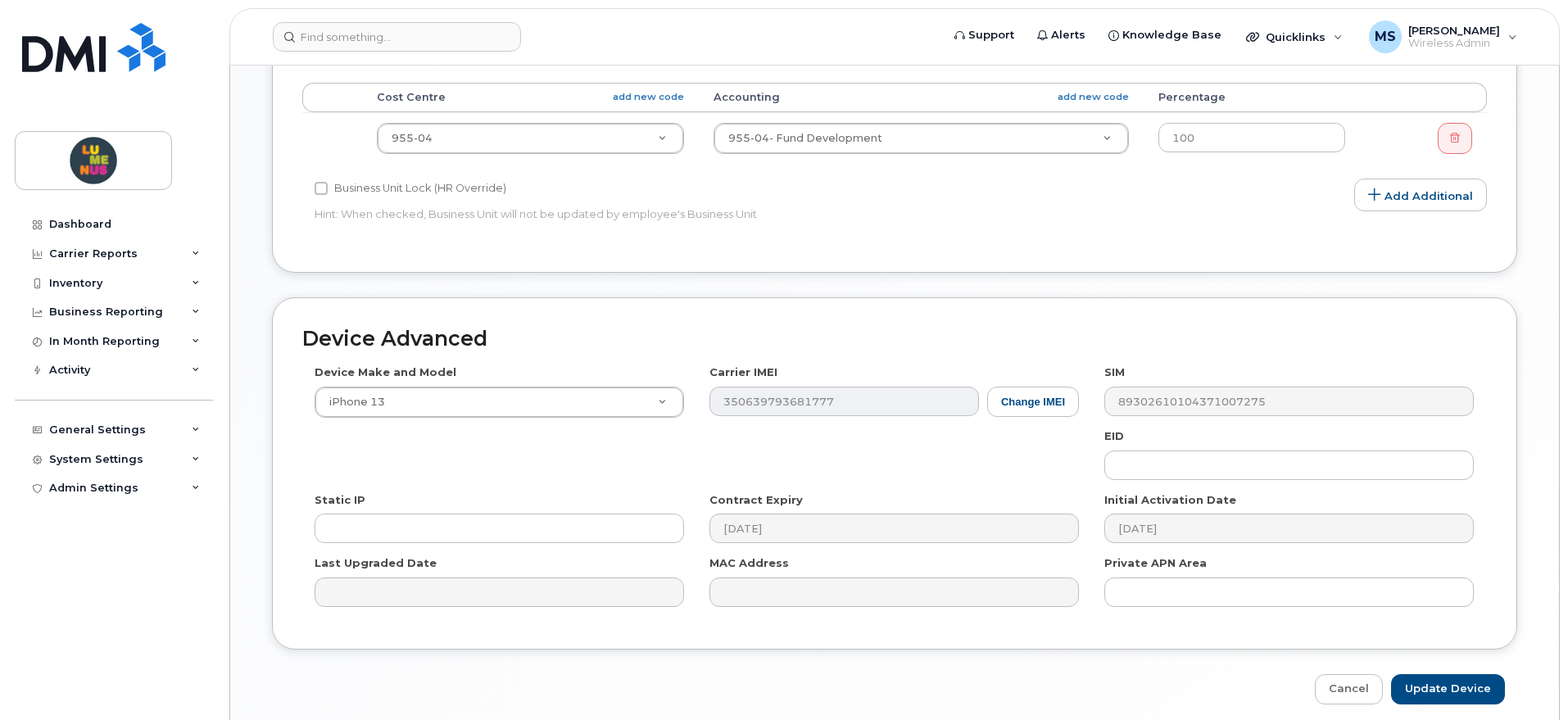
scroll to position [783, 0]
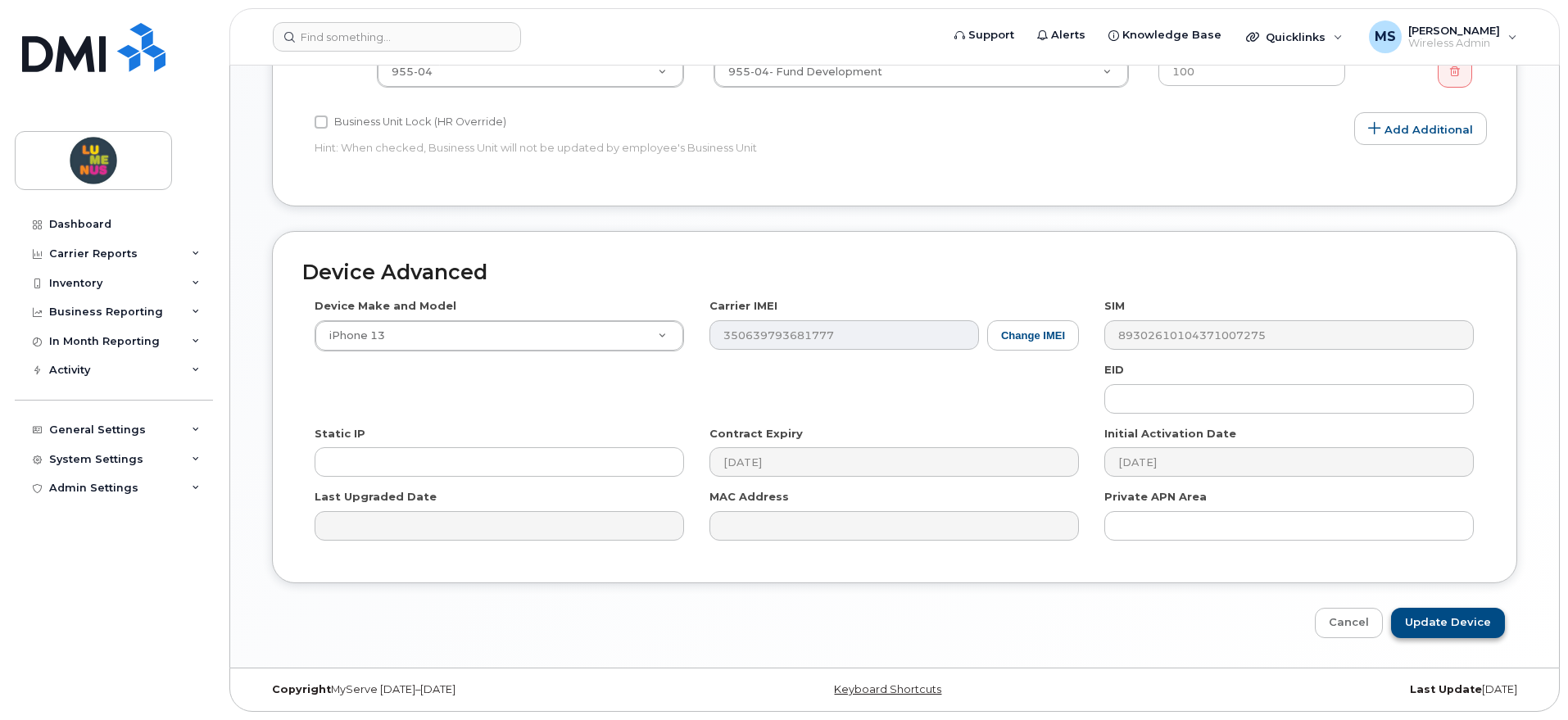
type input "SR2508-0036"
click at [1447, 621] on input "Update Device" at bounding box center [1448, 623] width 114 height 30
type input "Saving..."
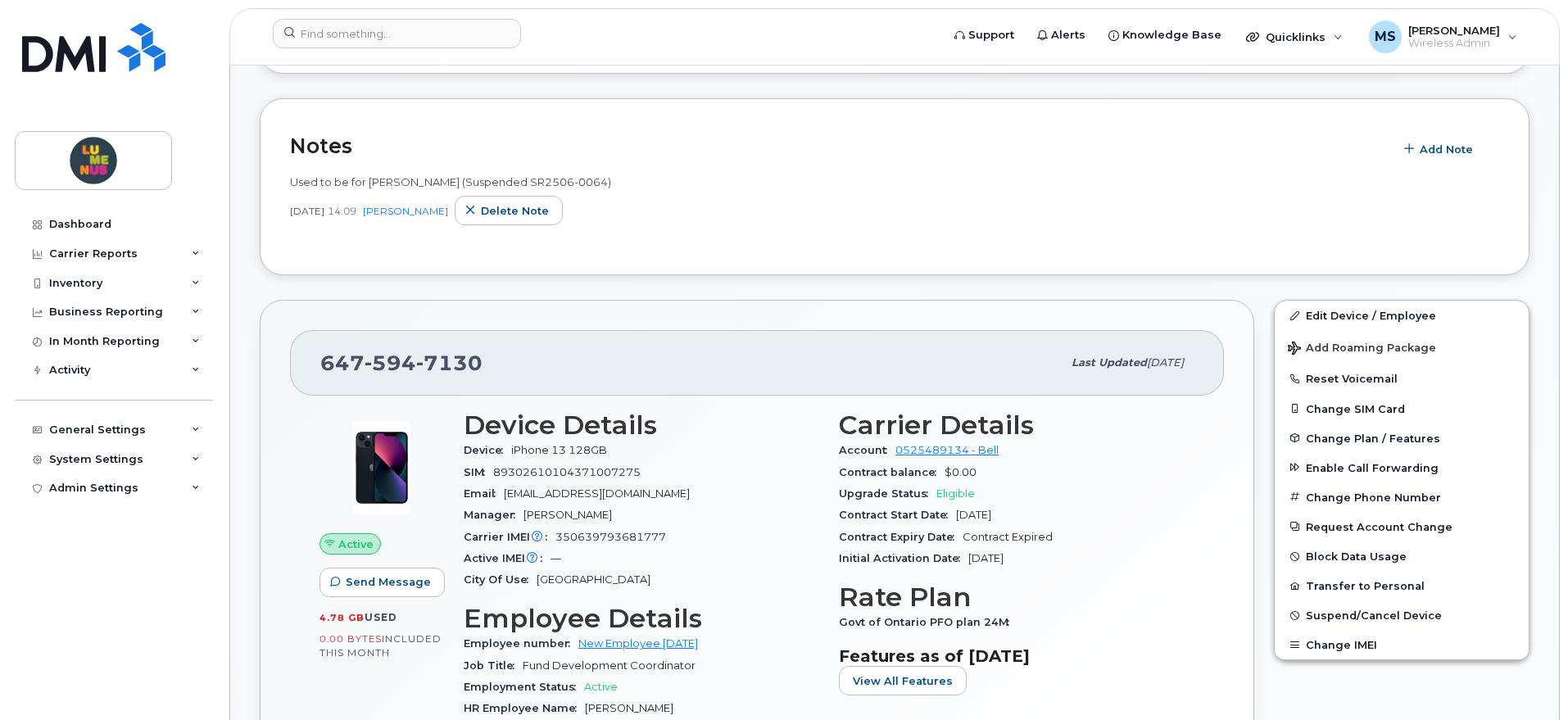
scroll to position [307, 0]
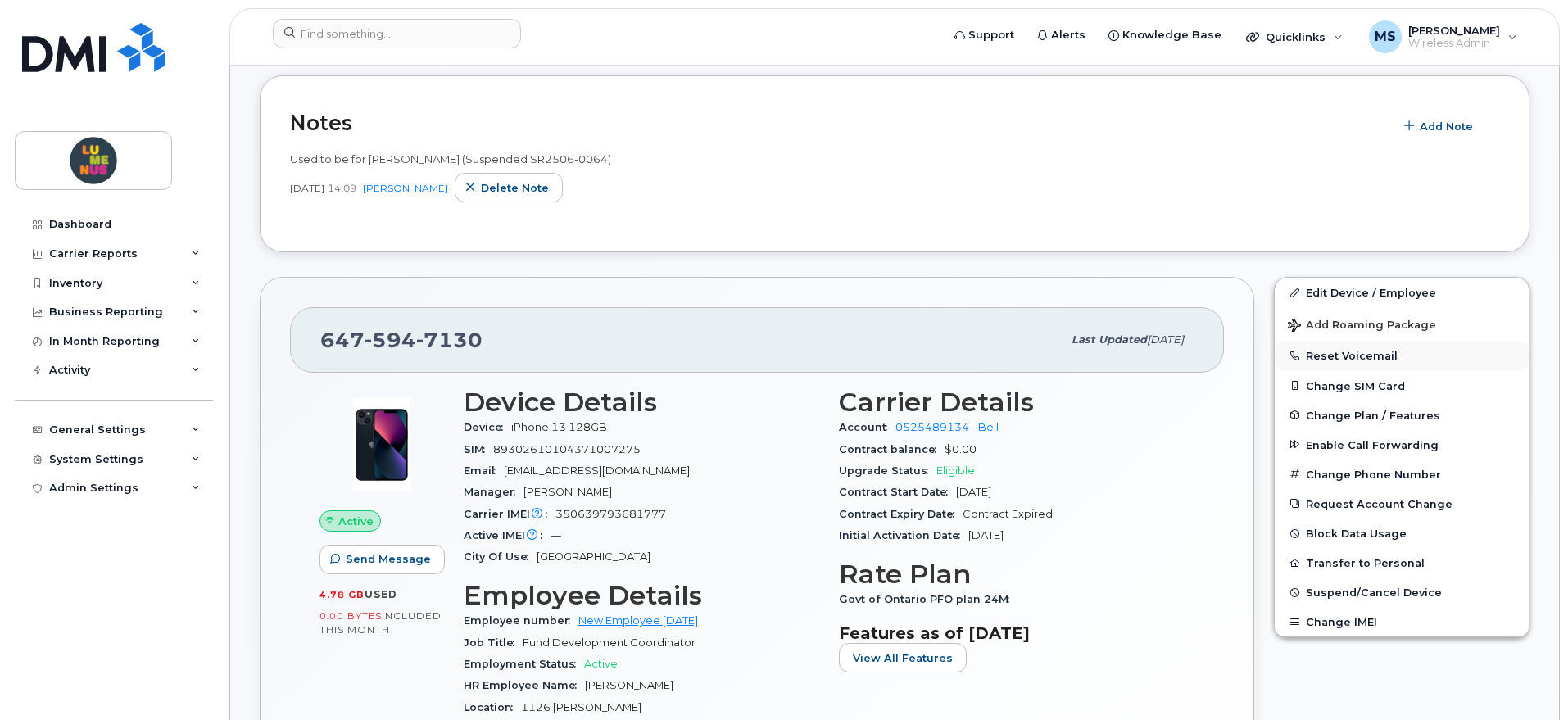
click at [1345, 349] on button "Reset Voicemail" at bounding box center [1402, 355] width 254 height 30
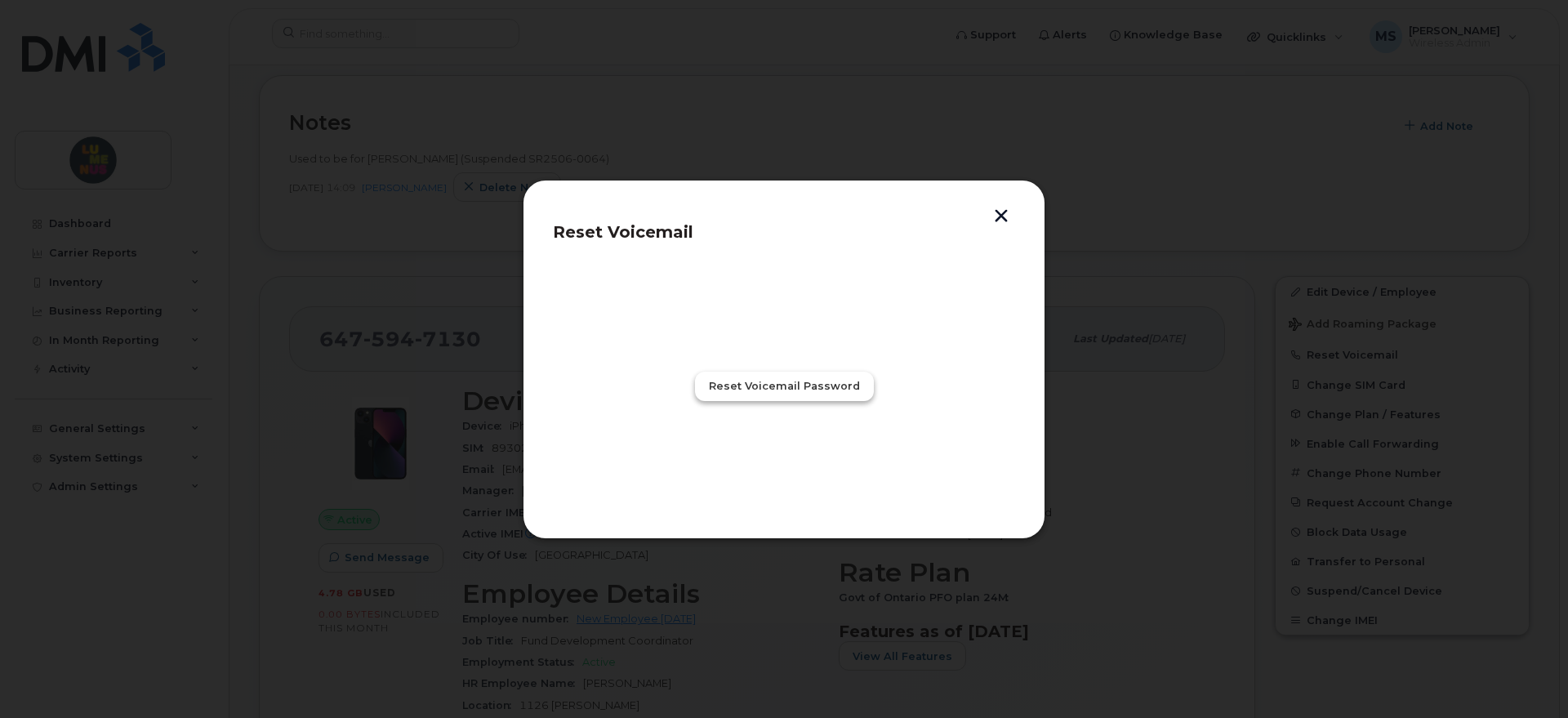
click at [838, 380] on span "Reset Voicemail Password" at bounding box center [784, 386] width 151 height 16
click at [1004, 222] on button "button" at bounding box center [1000, 217] width 25 height 17
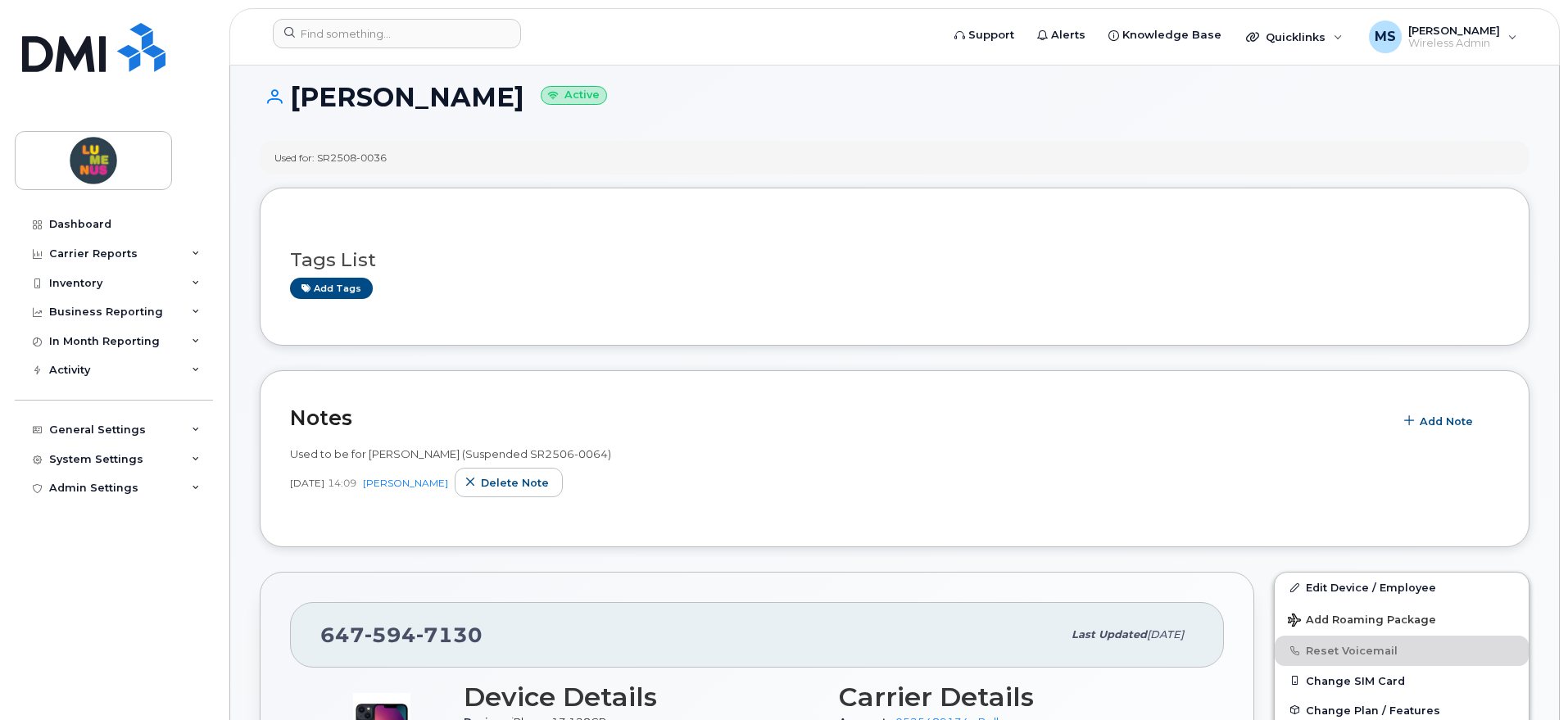
scroll to position [0, 0]
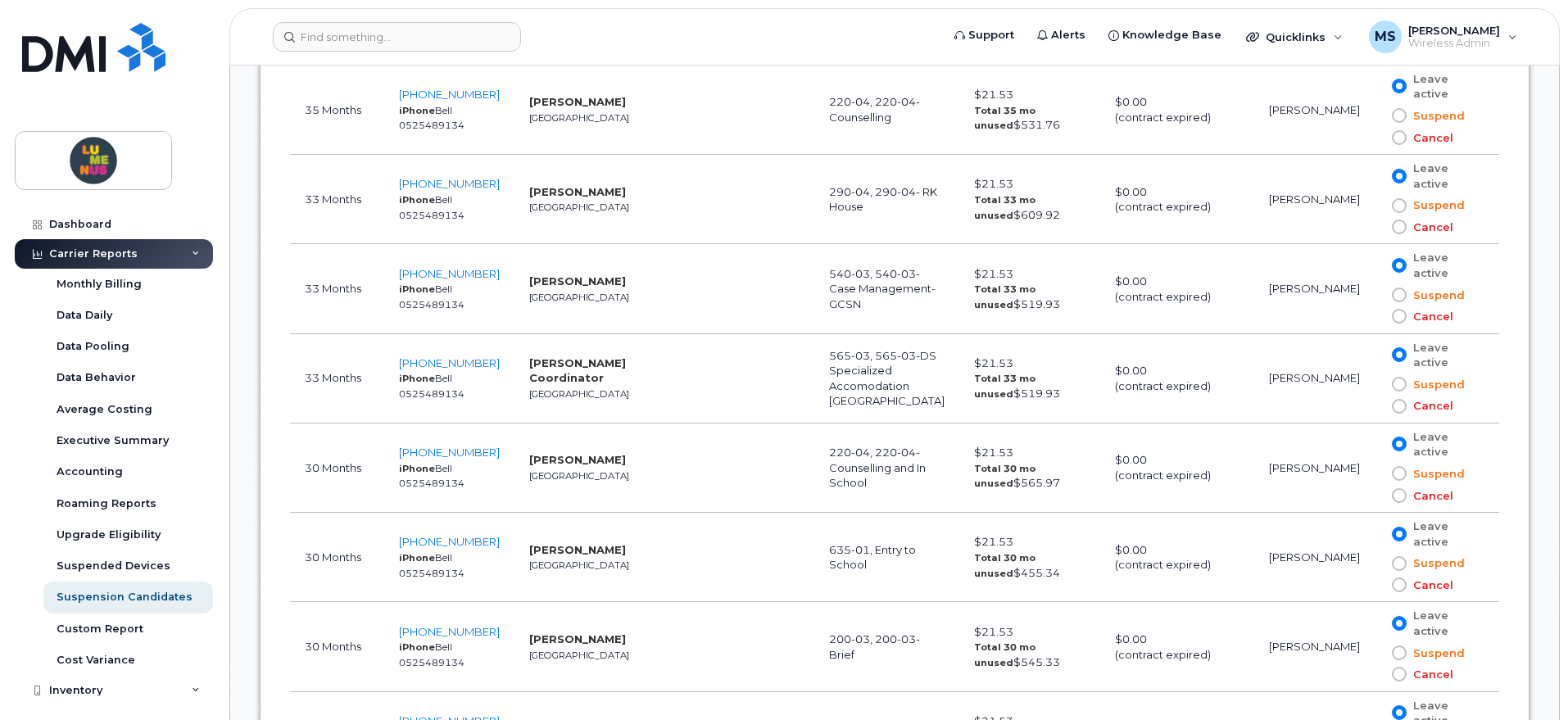
scroll to position [2559, 0]
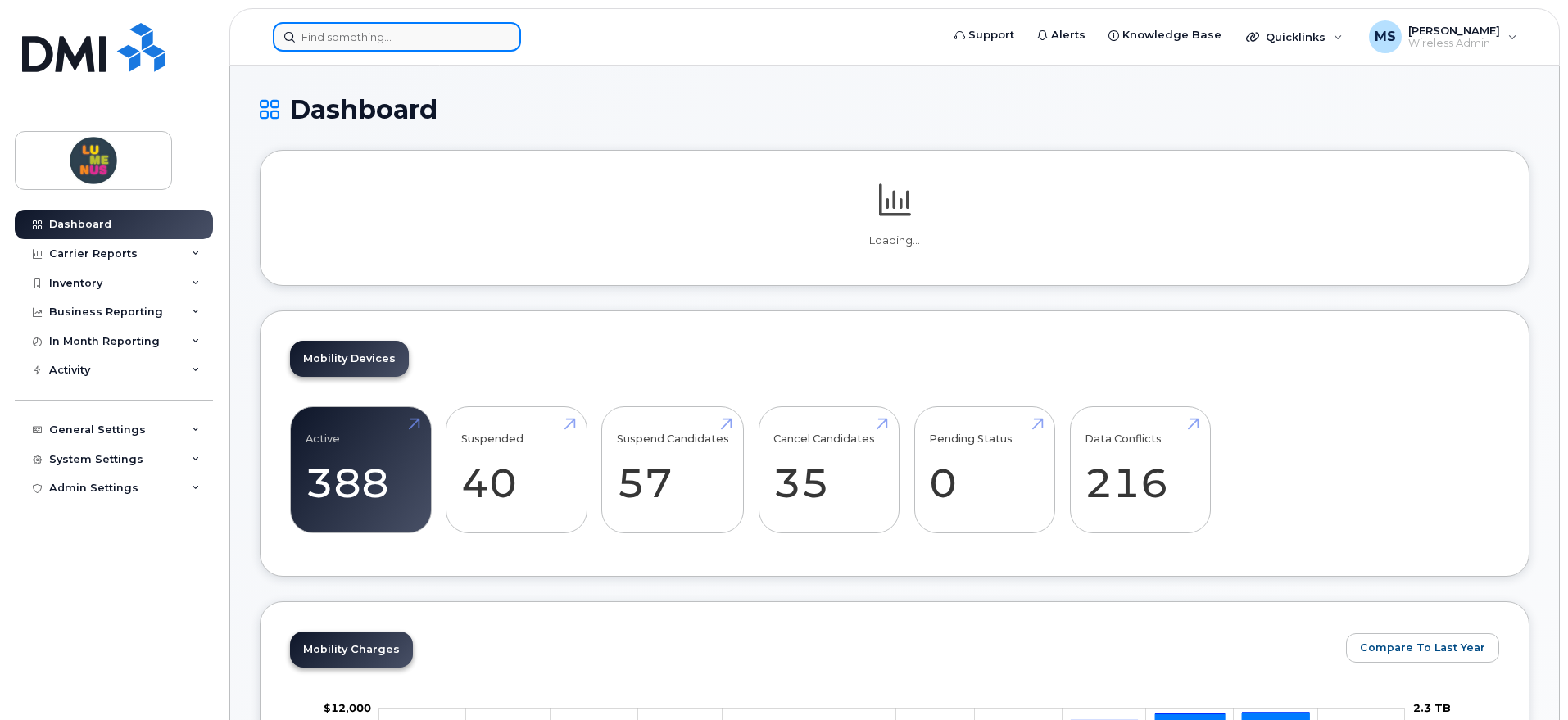
click at [426, 38] on input at bounding box center [396, 36] width 248 height 30
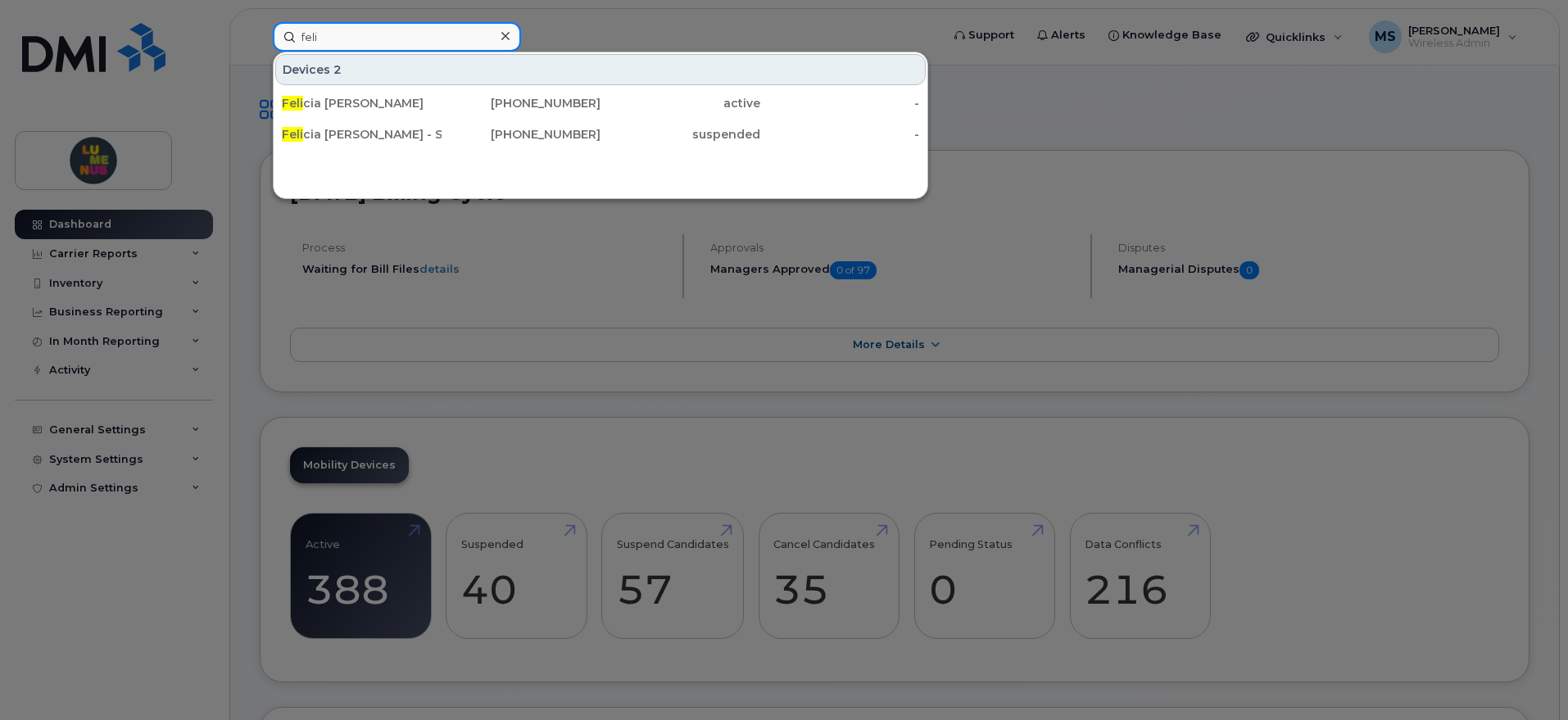
drag, startPoint x: 387, startPoint y: 34, endPoint x: 229, endPoint y: 29, distance: 158.1
click at [260, 37] on div "feli Devices 2 Feli cia Langdon 416-550-9860 active - Feli cia Langdon - Suspen…" at bounding box center [601, 36] width 683 height 30
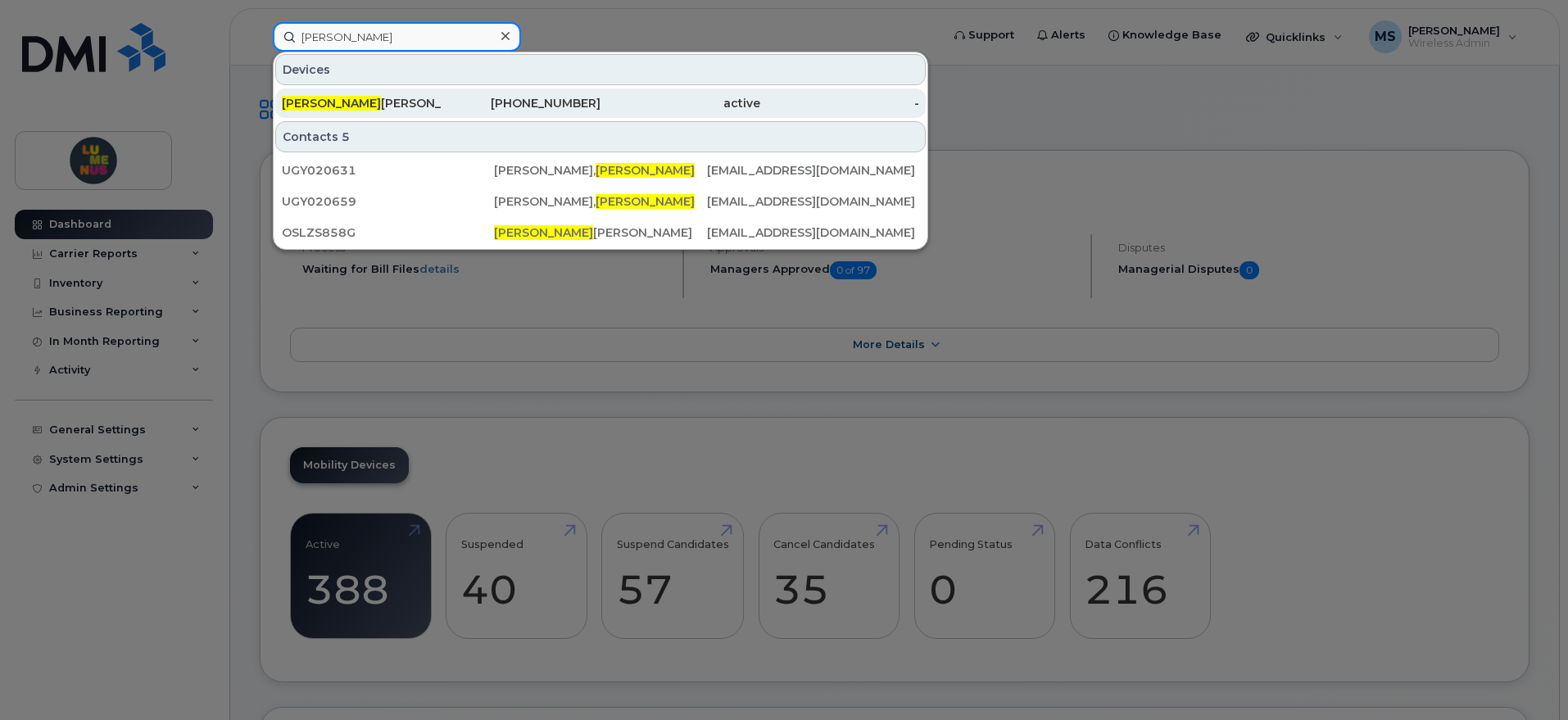
type input "sally"
click at [405, 96] on div "Sally Jalal" at bounding box center [361, 103] width 159 height 17
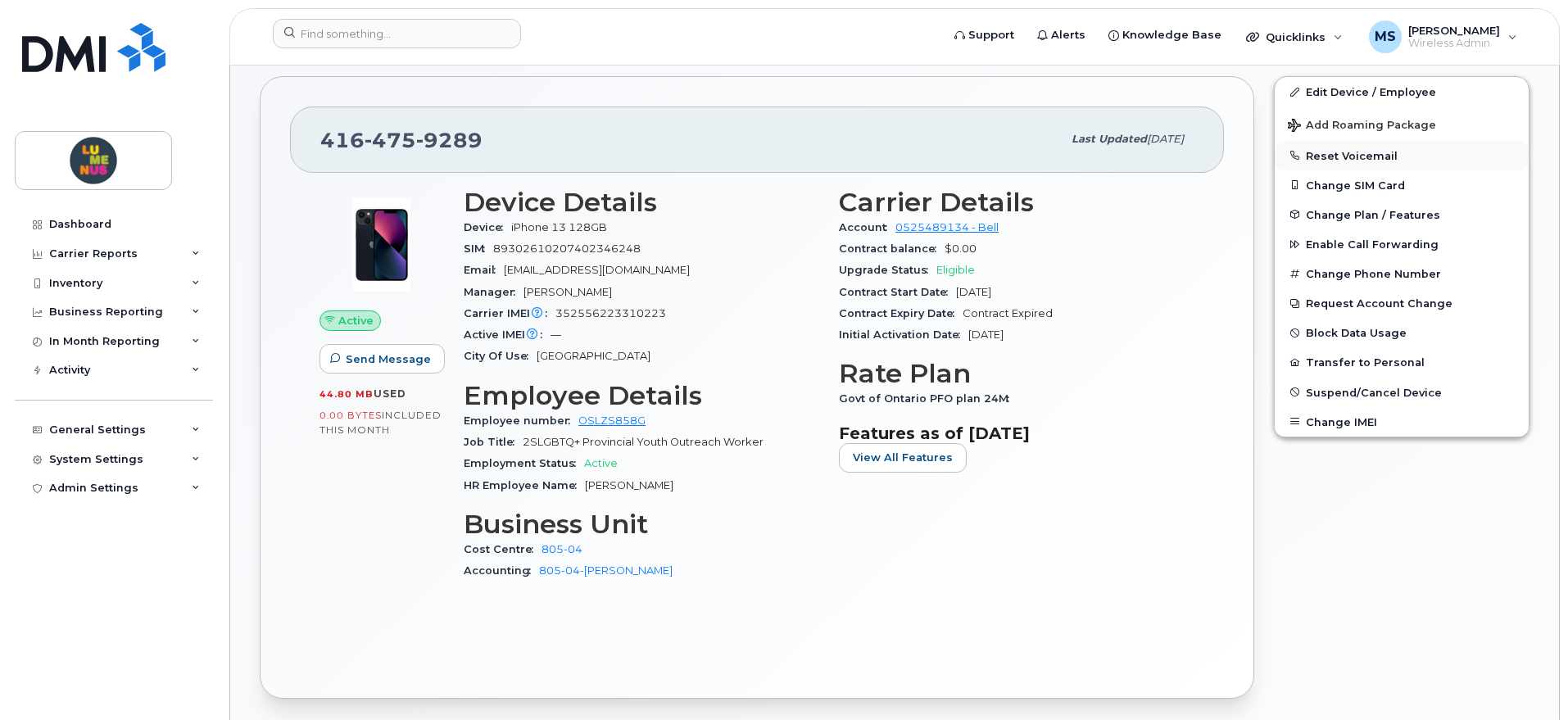
scroll to position [307, 0]
click at [1384, 87] on link "Edit Device / Employee" at bounding box center [1402, 92] width 254 height 30
